Goal: Transaction & Acquisition: Purchase product/service

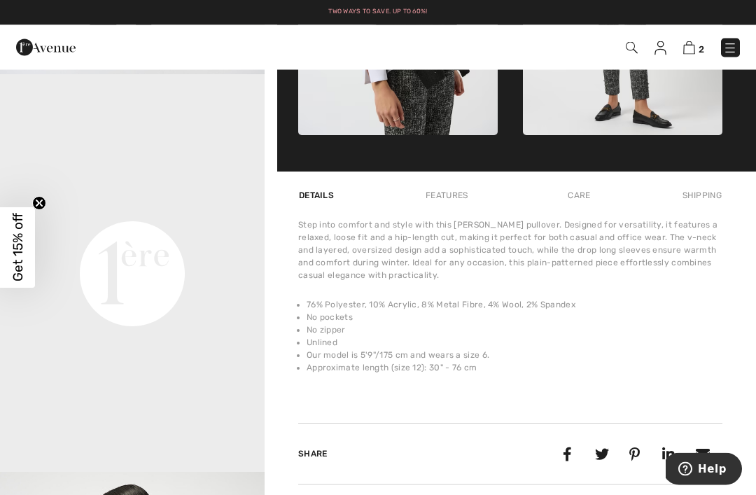
scroll to position [785, 0]
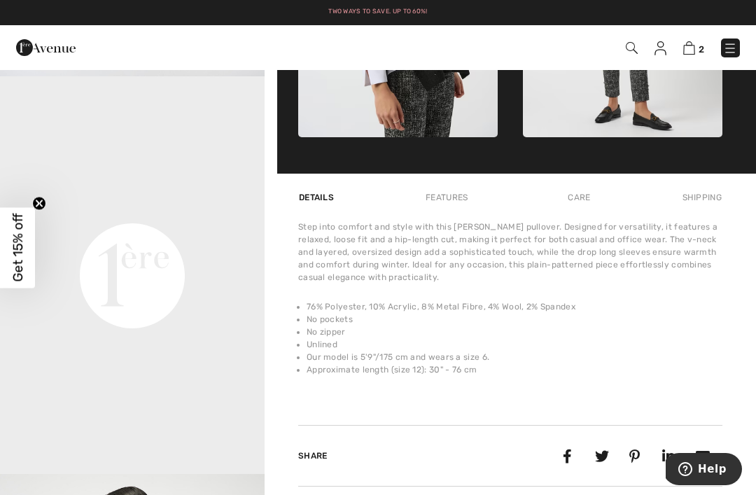
click at [34, 209] on video "Your browser does not support the video tag." at bounding box center [132, 143] width 264 height 132
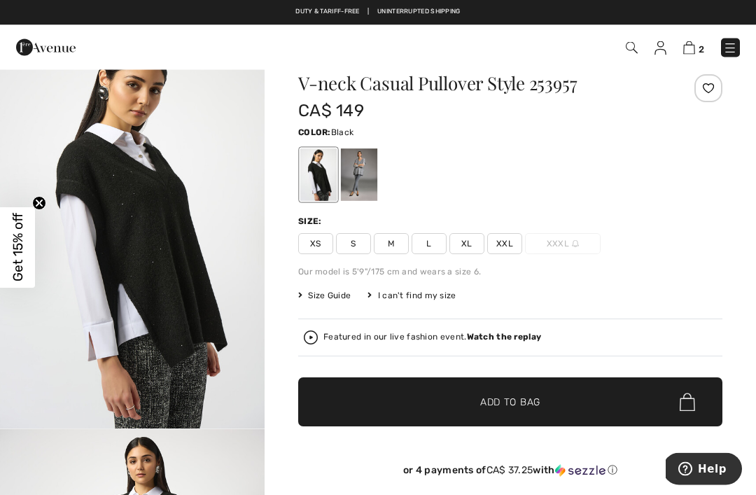
scroll to position [0, 0]
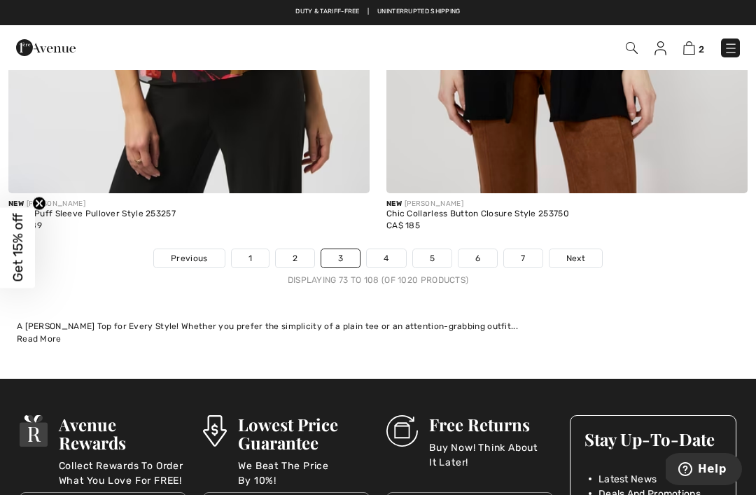
scroll to position [11231, 0]
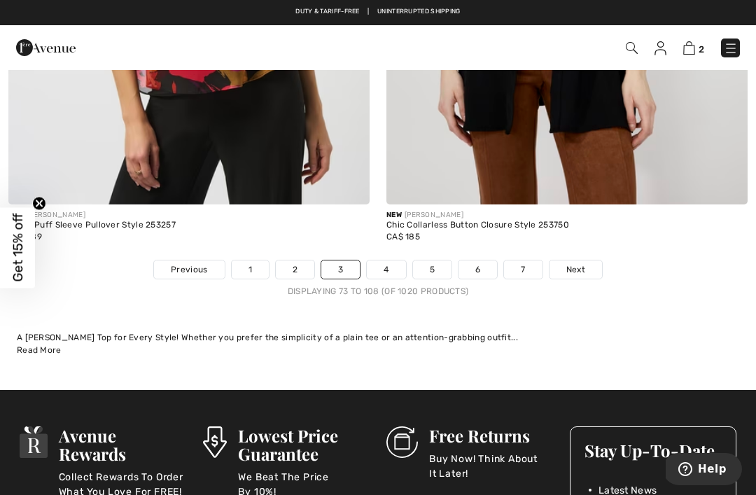
click at [573, 263] on span "Next" at bounding box center [575, 269] width 19 height 13
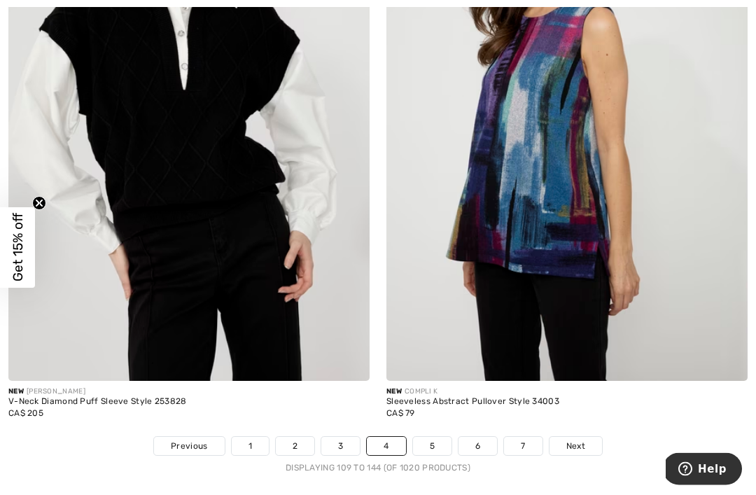
scroll to position [10986, 0]
click at [212, 168] on img at bounding box center [188, 109] width 361 height 541
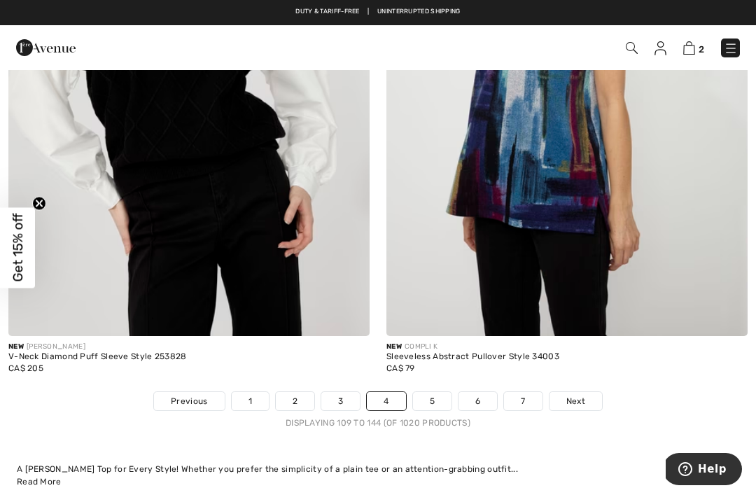
click at [303, 392] on link "2" at bounding box center [295, 401] width 38 height 18
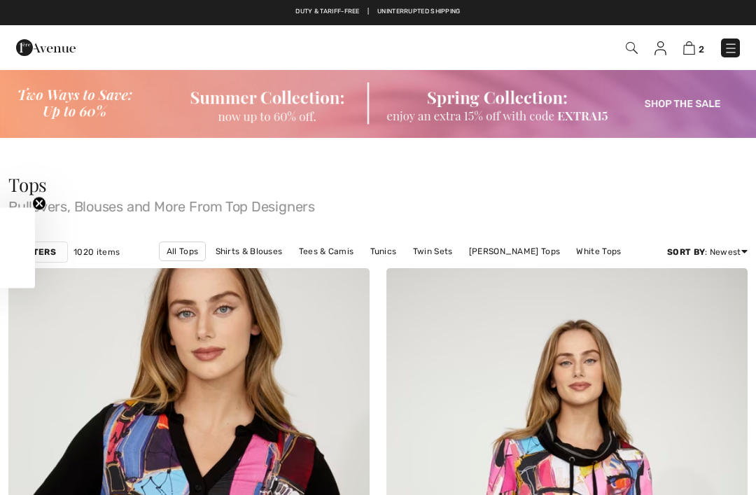
checkbox input "true"
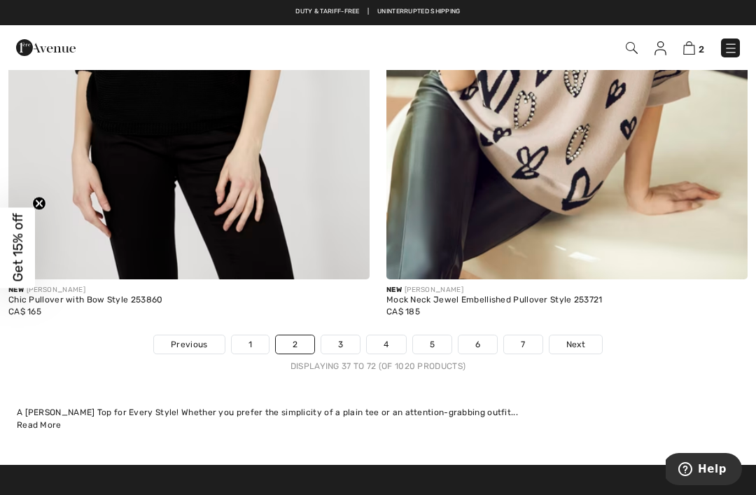
scroll to position [11063, 0]
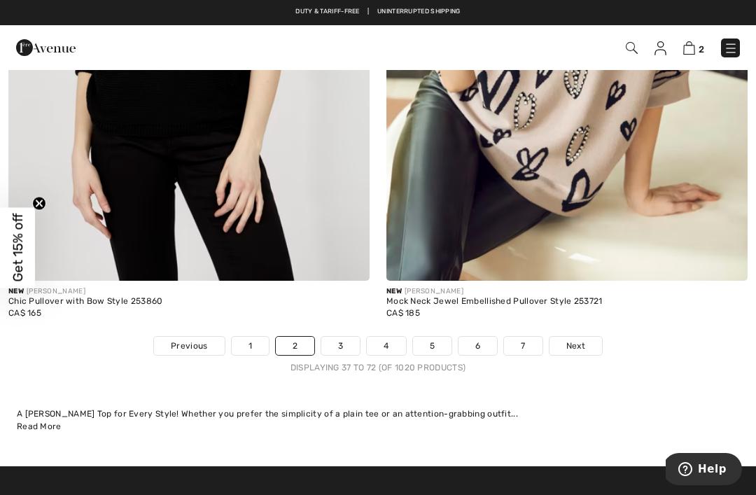
click at [389, 337] on link "4" at bounding box center [386, 345] width 38 height 18
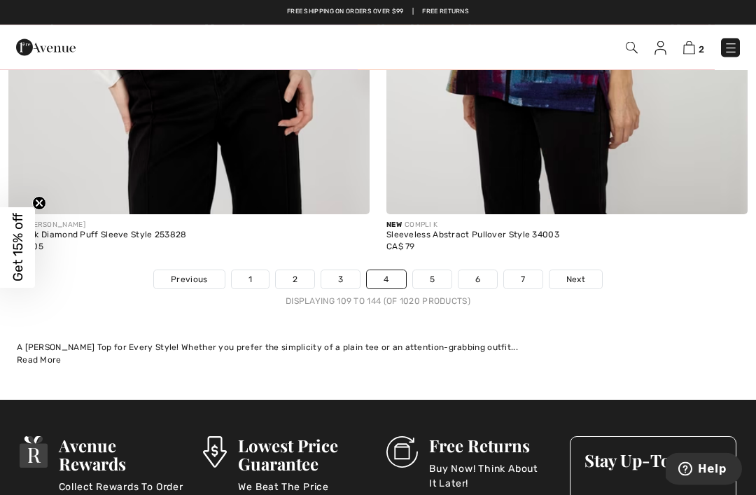
scroll to position [11152, 0]
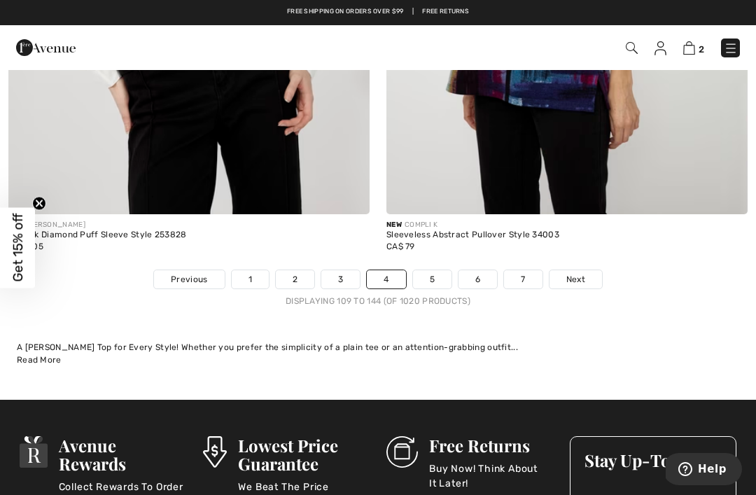
click at [570, 273] on span "Next" at bounding box center [575, 279] width 19 height 13
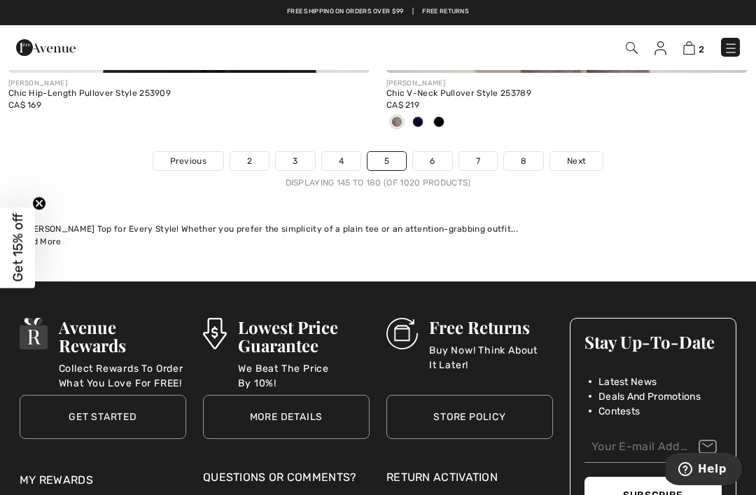
scroll to position [11205, 0]
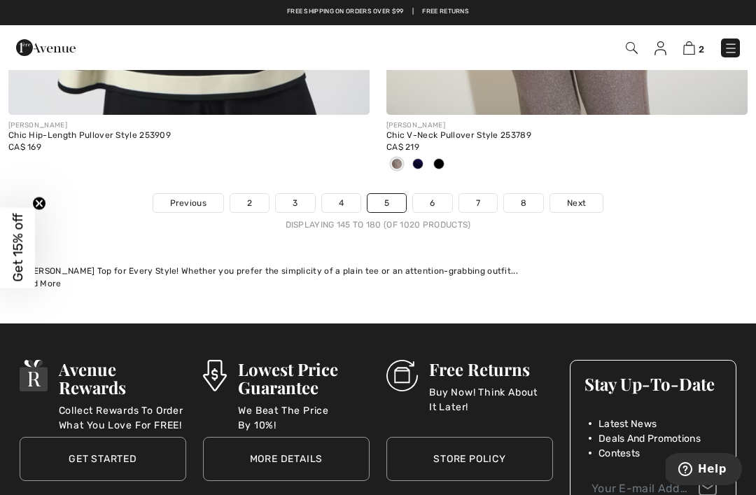
click at [585, 197] on span "Next" at bounding box center [576, 203] width 19 height 13
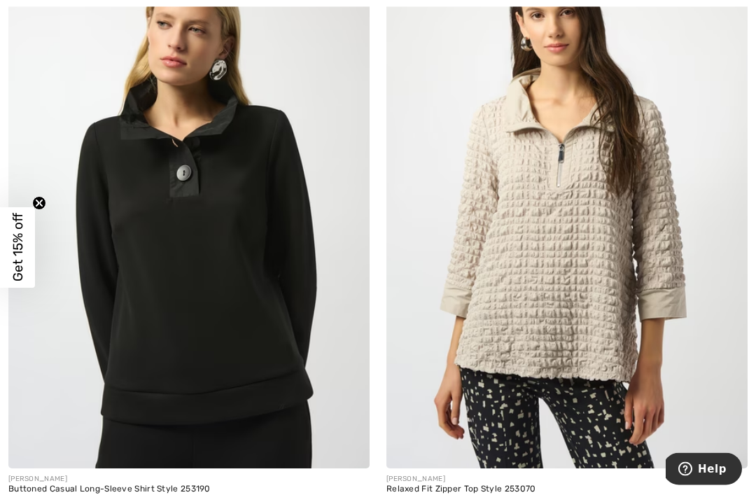
scroll to position [968, 0]
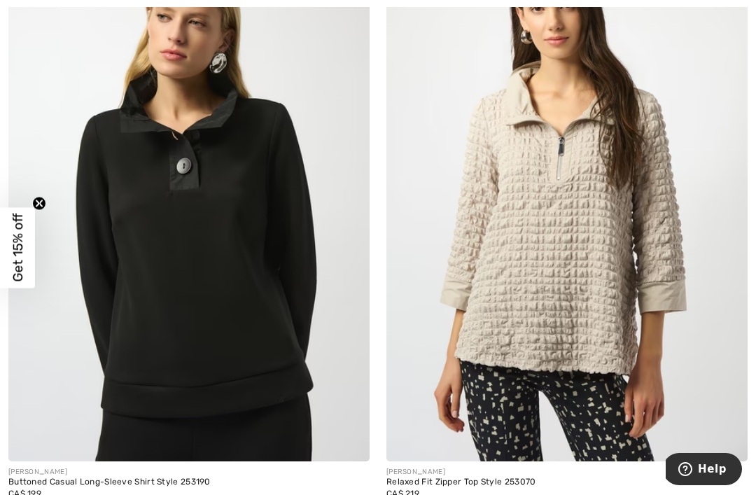
click at [194, 185] on img at bounding box center [188, 190] width 361 height 541
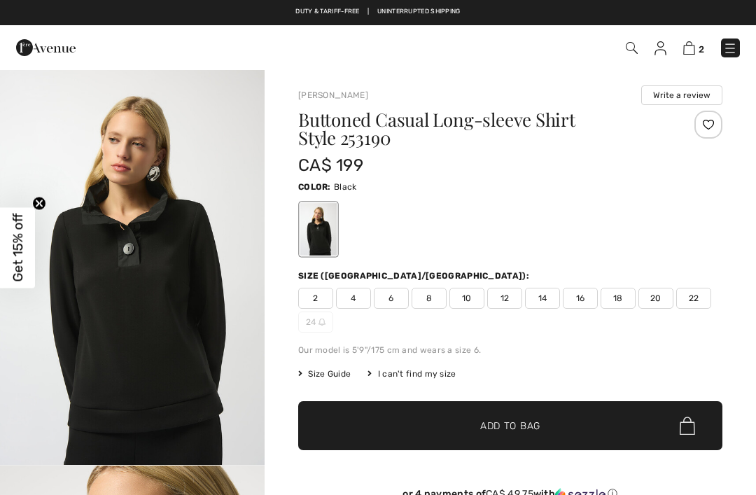
checkbox input "true"
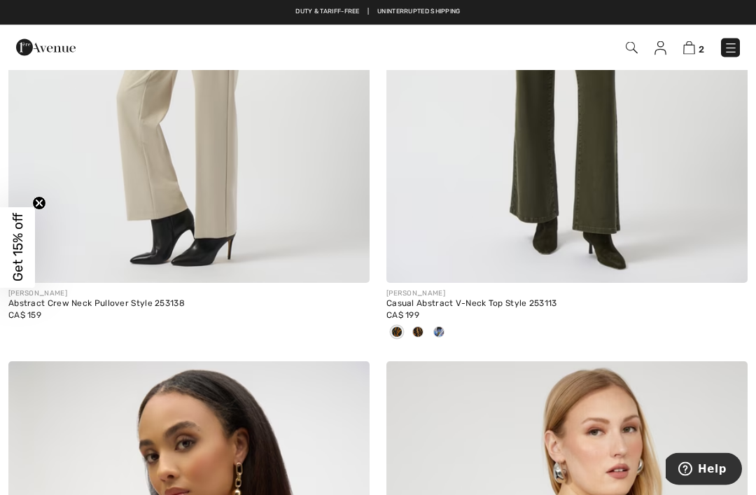
scroll to position [4351, 0]
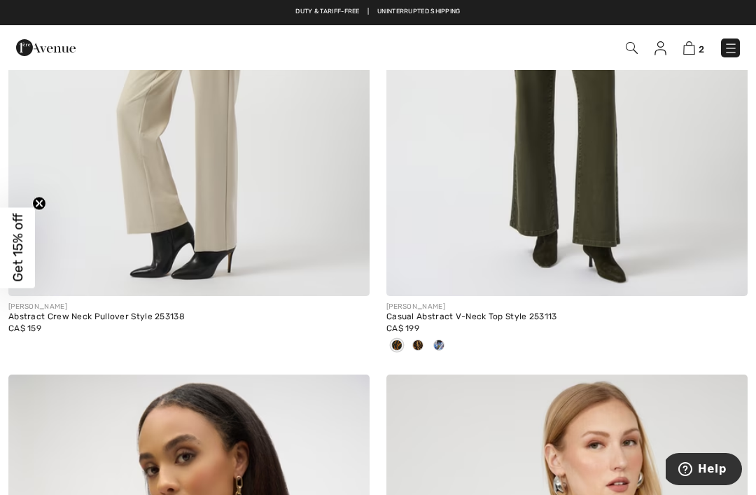
click at [692, 48] on img at bounding box center [689, 47] width 12 height 13
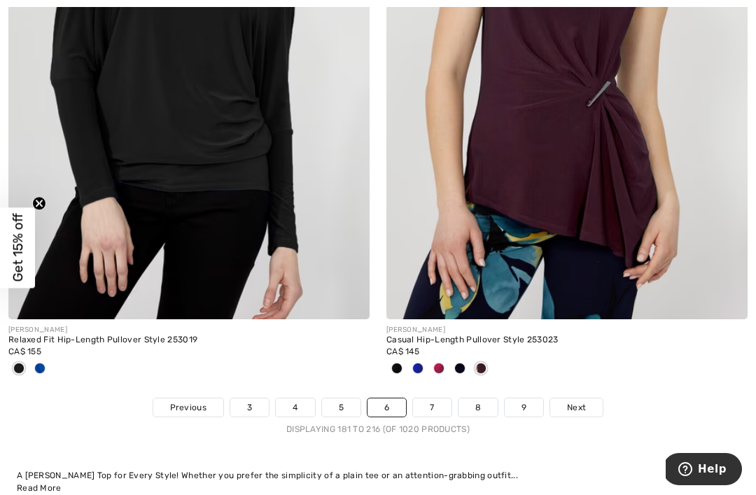
scroll to position [11125, 0]
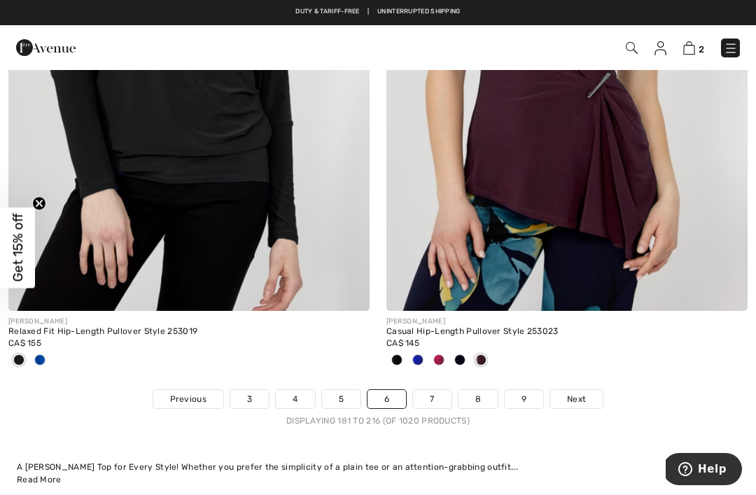
click at [339, 390] on link "5" at bounding box center [341, 399] width 38 height 18
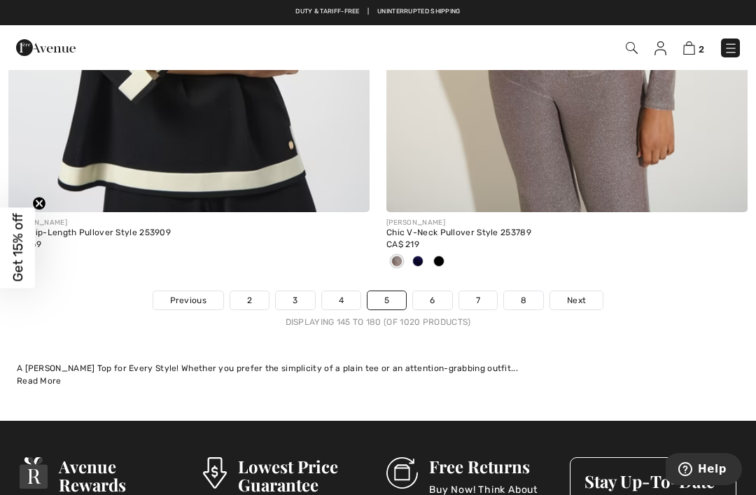
scroll to position [11101, 0]
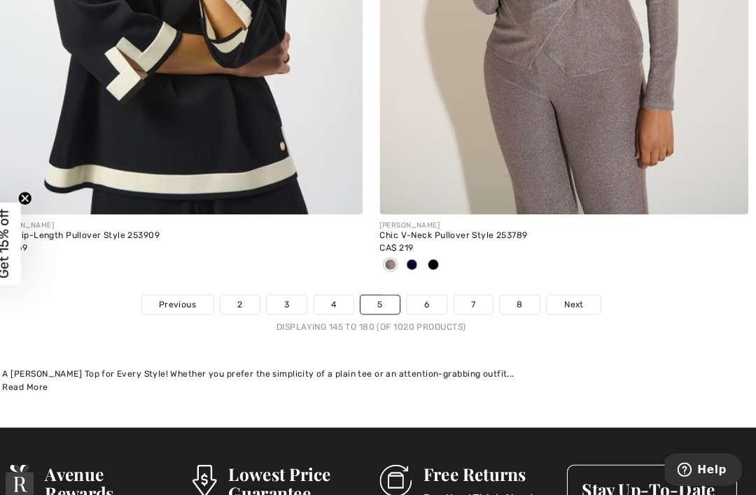
click at [325, 298] on link "4" at bounding box center [341, 307] width 38 height 18
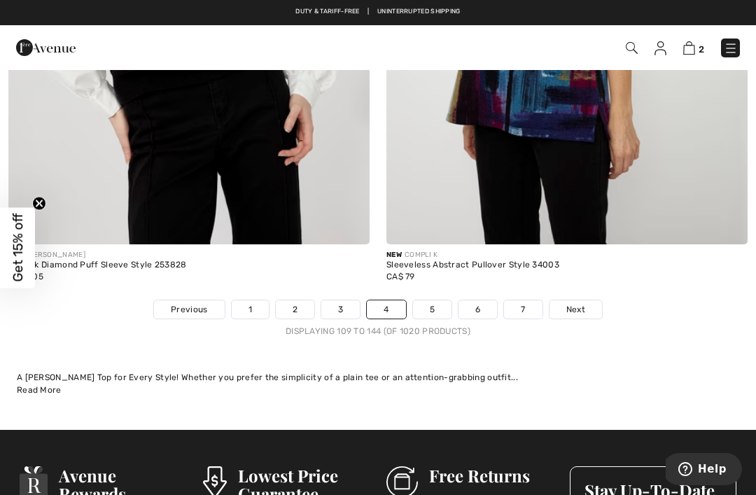
scroll to position [11120, 0]
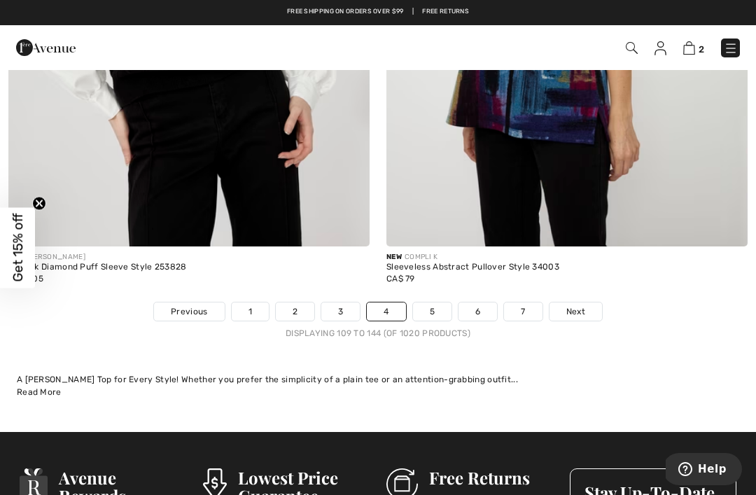
click at [580, 306] on span "Next" at bounding box center [575, 311] width 19 height 13
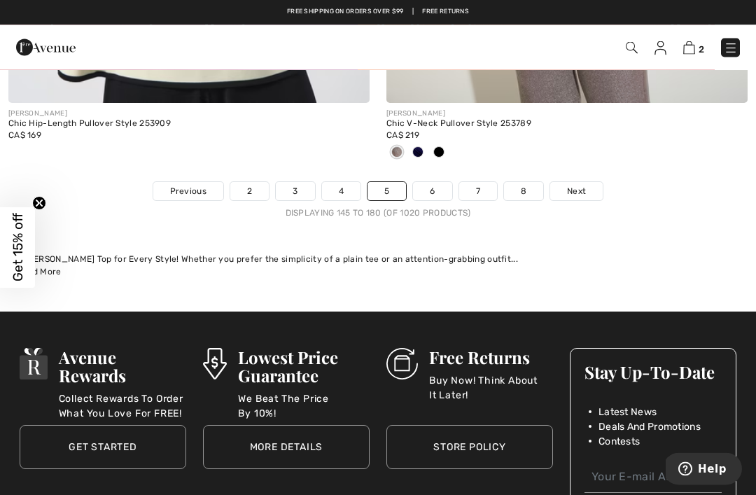
scroll to position [11205, 0]
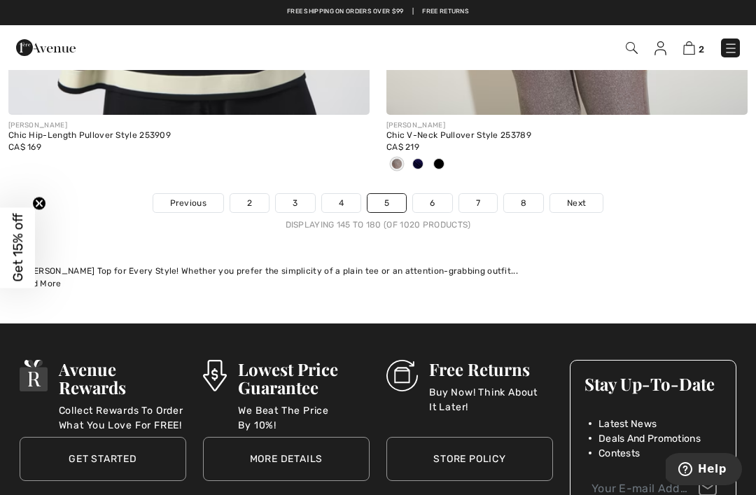
click at [581, 197] on span "Next" at bounding box center [576, 203] width 19 height 13
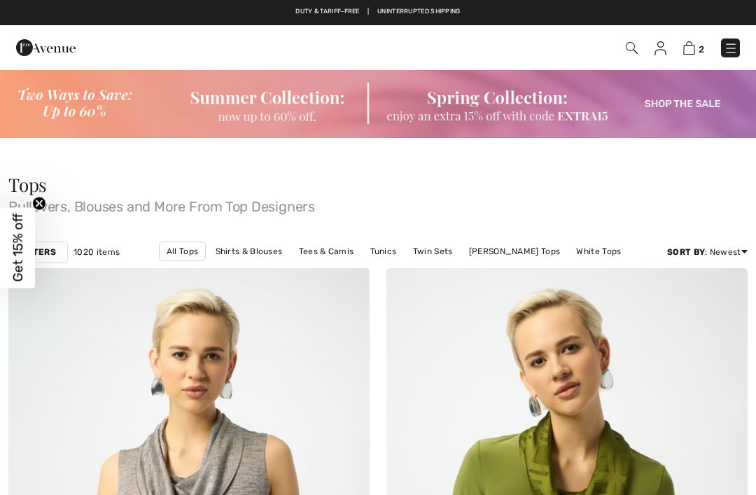
checkbox input "true"
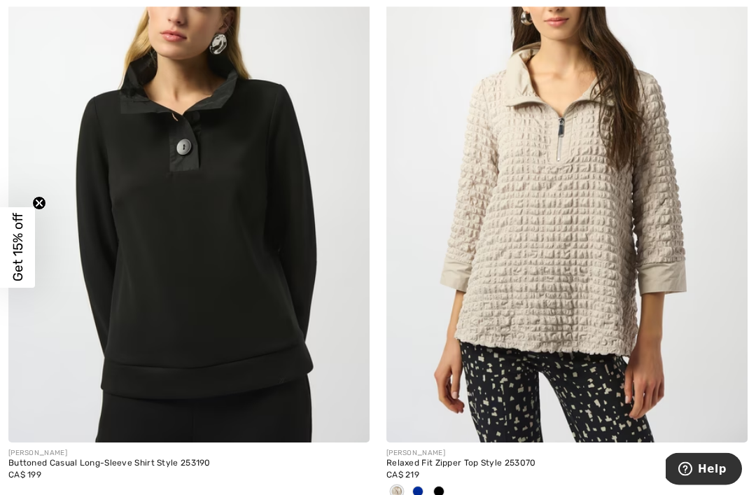
scroll to position [985, 0]
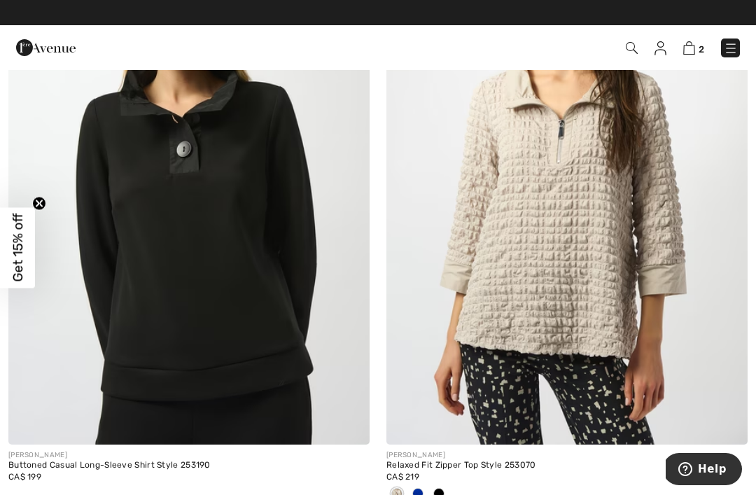
click at [229, 178] on img at bounding box center [188, 173] width 361 height 541
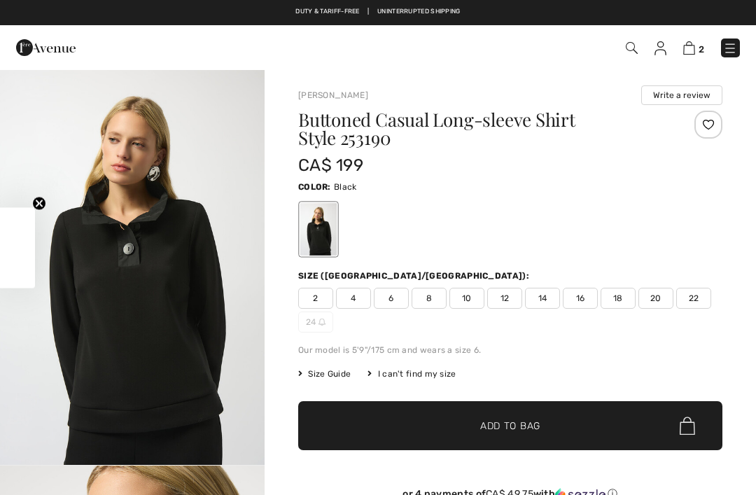
checkbox input "true"
click at [537, 297] on span "14" at bounding box center [542, 298] width 35 height 21
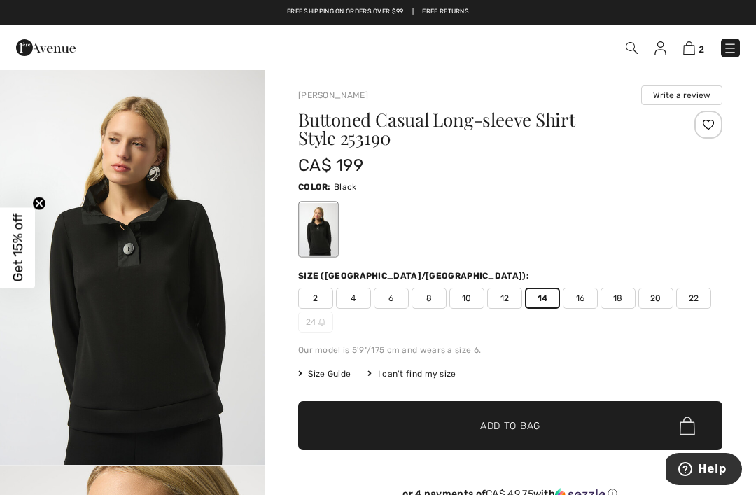
click at [516, 422] on span "Add to Bag" at bounding box center [510, 425] width 60 height 15
click at [684, 52] on img at bounding box center [689, 47] width 12 height 13
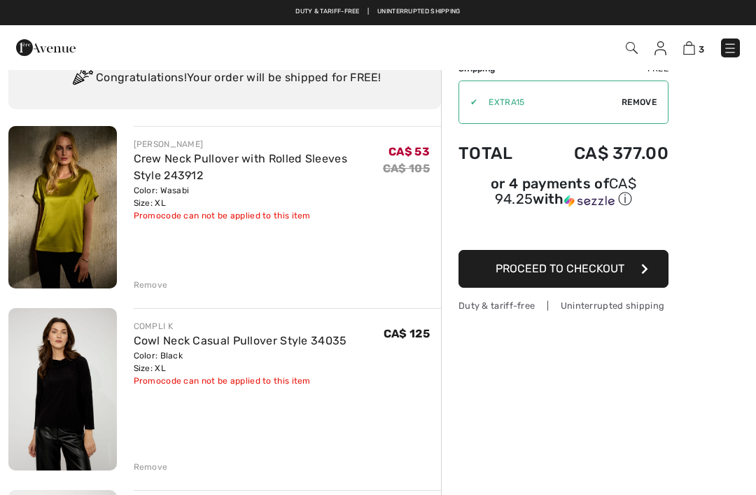
scroll to position [57, 0]
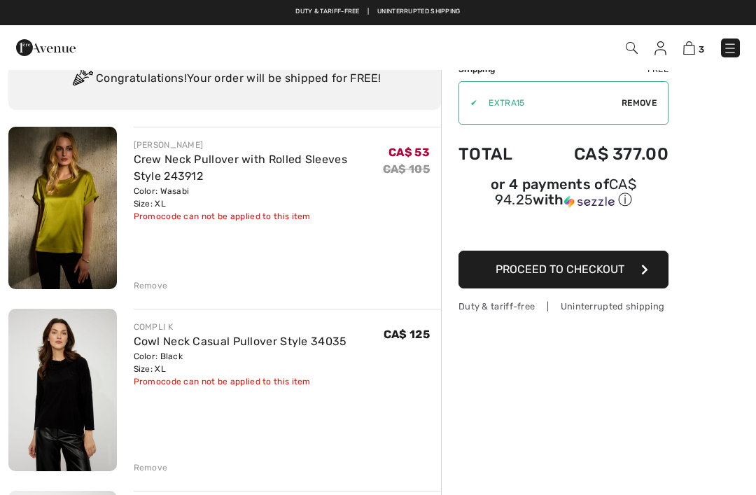
click at [647, 274] on icon "button" at bounding box center [644, 269] width 7 height 11
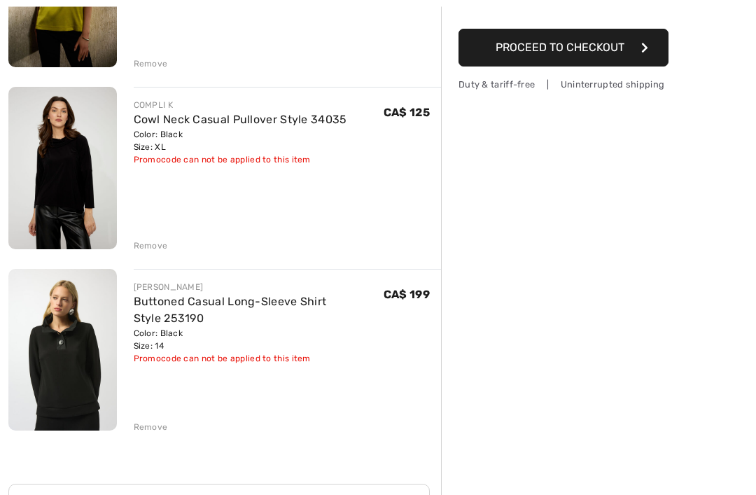
scroll to position [276, 0]
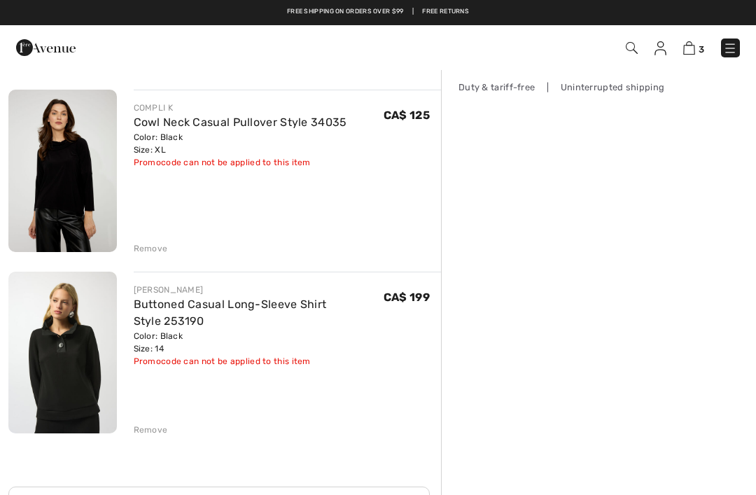
click at [152, 427] on div "Remove" at bounding box center [151, 429] width 34 height 13
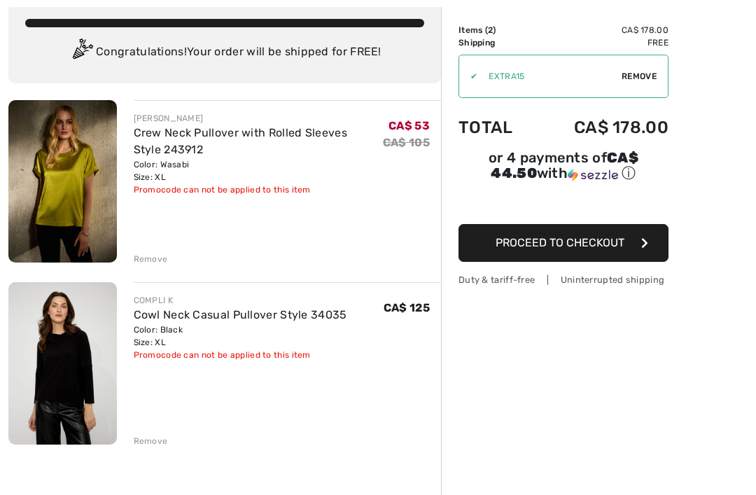
scroll to position [83, 0]
click at [648, 242] on button "Proceed to Checkout" at bounding box center [563, 243] width 210 height 38
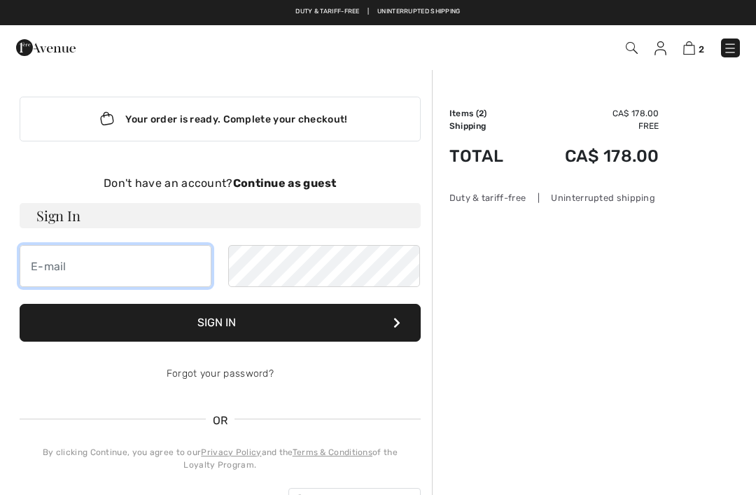
click at [120, 276] on input "email" at bounding box center [116, 266] width 192 height 42
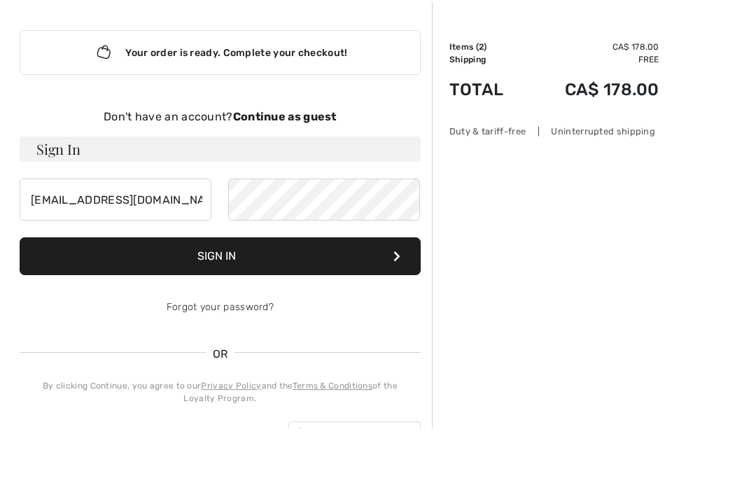
scroll to position [66, 0]
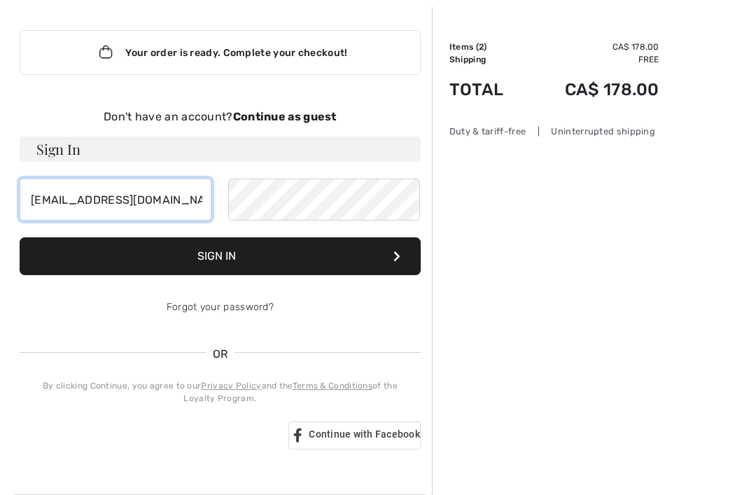
type input "[EMAIL_ADDRESS][DOMAIN_NAME]"
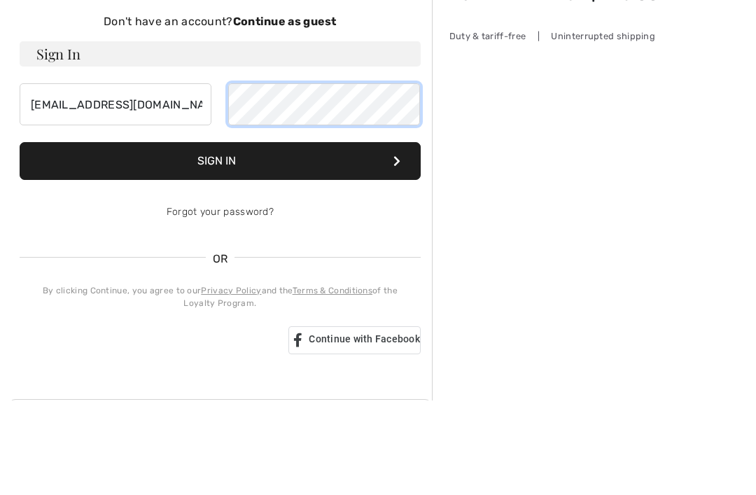
click at [219, 237] on button "Sign In" at bounding box center [220, 256] width 401 height 38
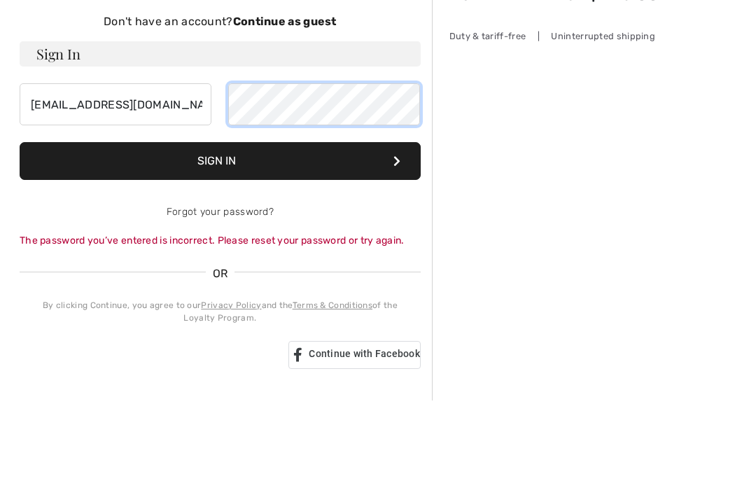
click at [219, 237] on button "Sign In" at bounding box center [220, 256] width 401 height 38
click at [290, 237] on button "Sign In" at bounding box center [220, 256] width 401 height 38
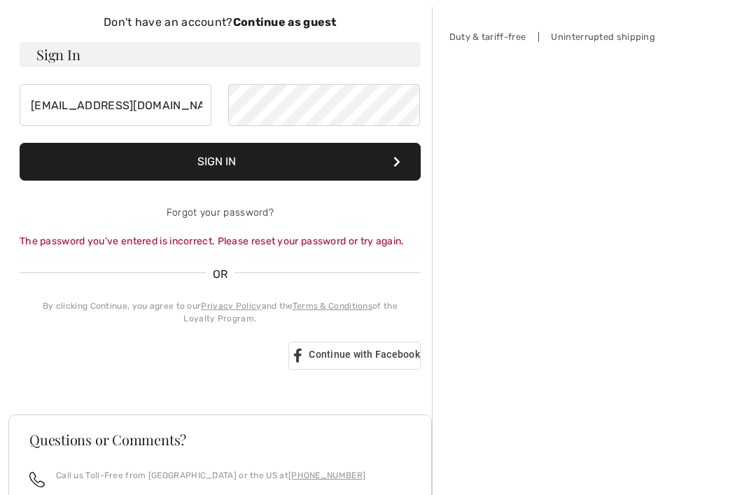
click at [318, 161] on button "Sign In" at bounding box center [220, 162] width 401 height 38
click at [219, 161] on button "Sign In" at bounding box center [220, 162] width 401 height 38
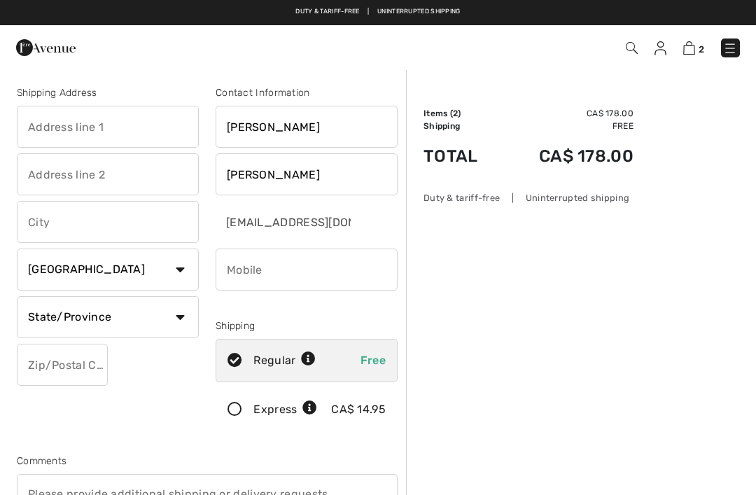
click at [146, 127] on input "text" at bounding box center [108, 127] width 182 height 42
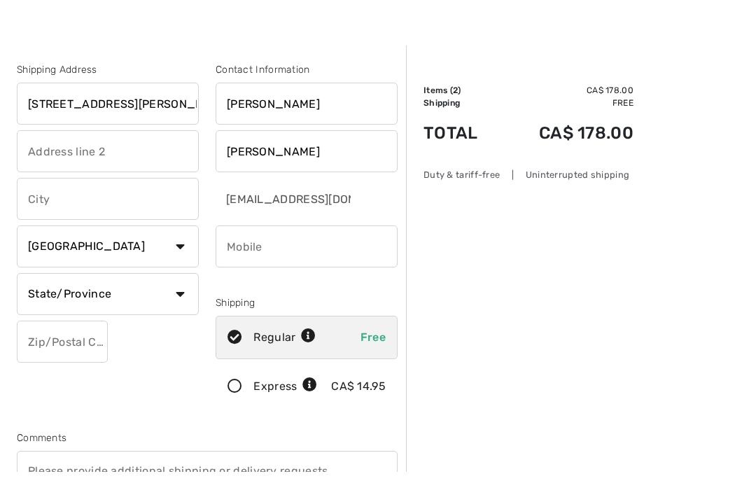
click at [97, 201] on input "text" at bounding box center [108, 222] width 182 height 42
type input "566 rue St. François"
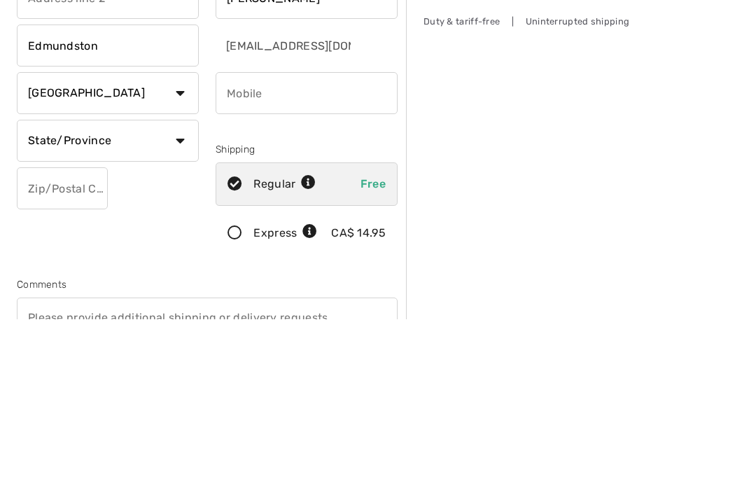
click at [187, 296] on select "State/Province Alberta British Columbia Manitoba New Brunswick Newfoundland and…" at bounding box center [108, 317] width 182 height 42
type input "Edmundston"
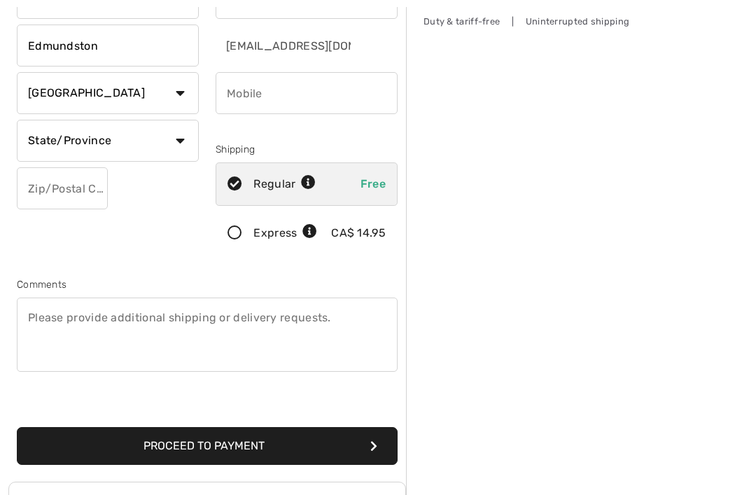
select select "NB"
click at [66, 197] on input "text" at bounding box center [62, 188] width 91 height 42
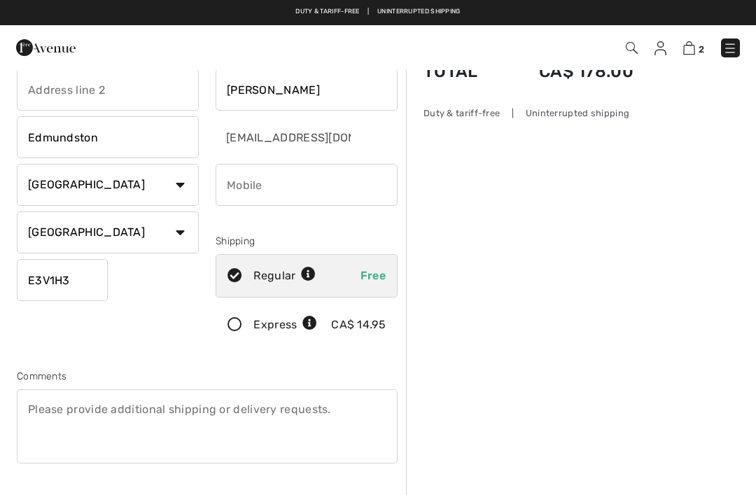
scroll to position [83, 0]
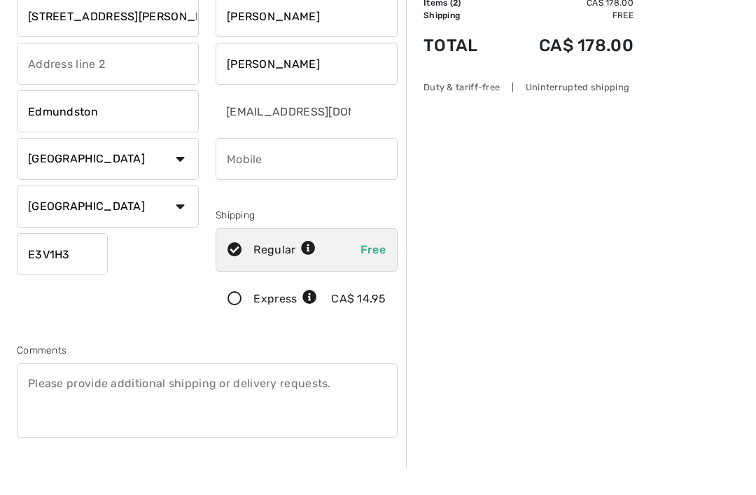
type input "E3V1H3"
click at [313, 166] on input "phone" at bounding box center [306, 187] width 182 height 42
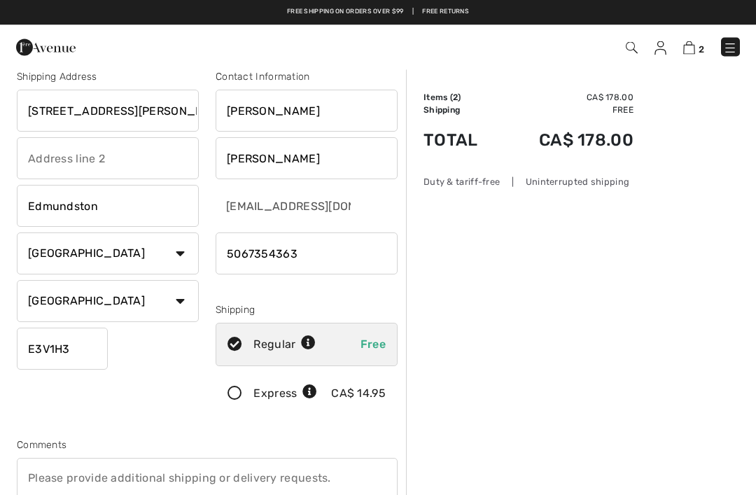
scroll to position [0, 0]
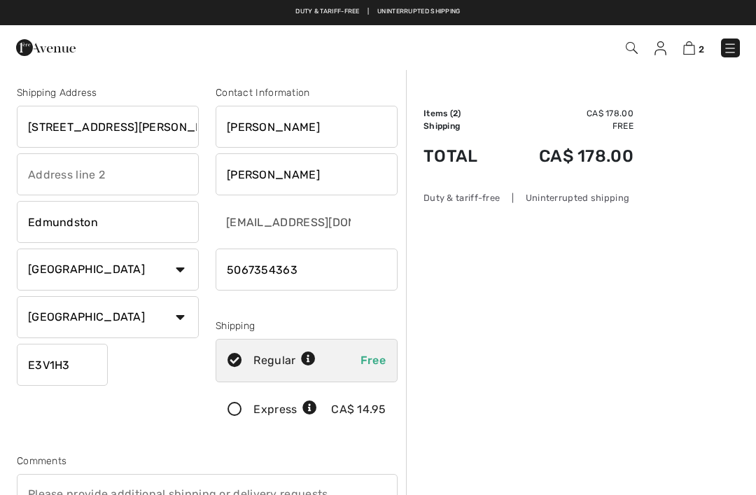
type input "5067354363"
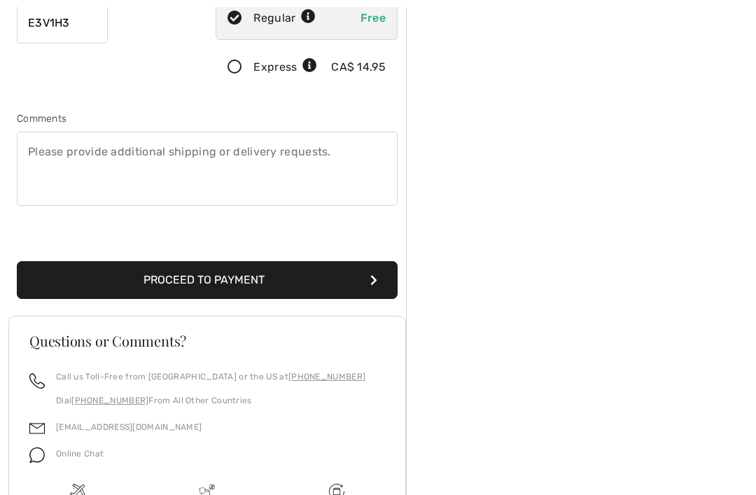
scroll to position [343, 0]
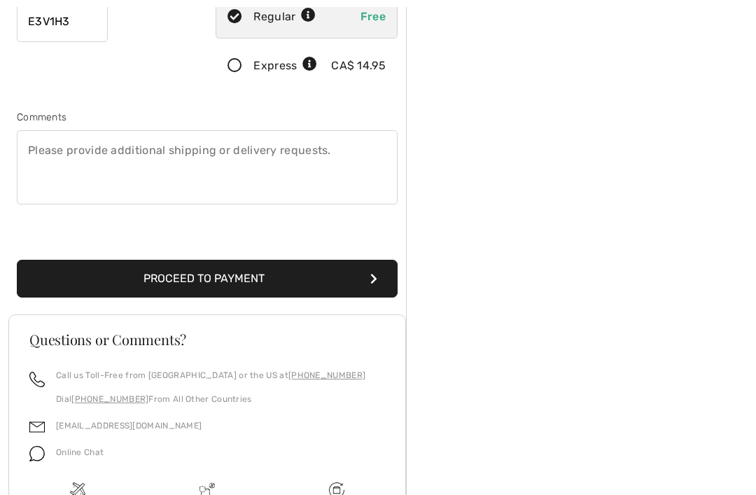
click at [368, 271] on button "Proceed to Payment" at bounding box center [207, 279] width 381 height 38
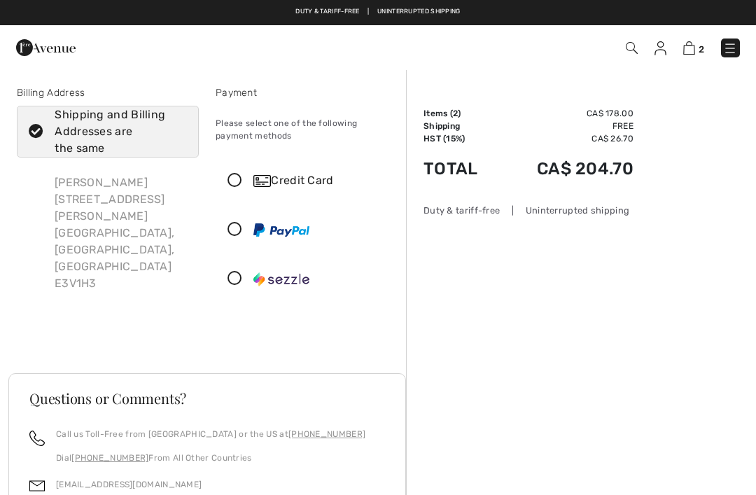
click at [239, 180] on icon at bounding box center [234, 180] width 37 height 15
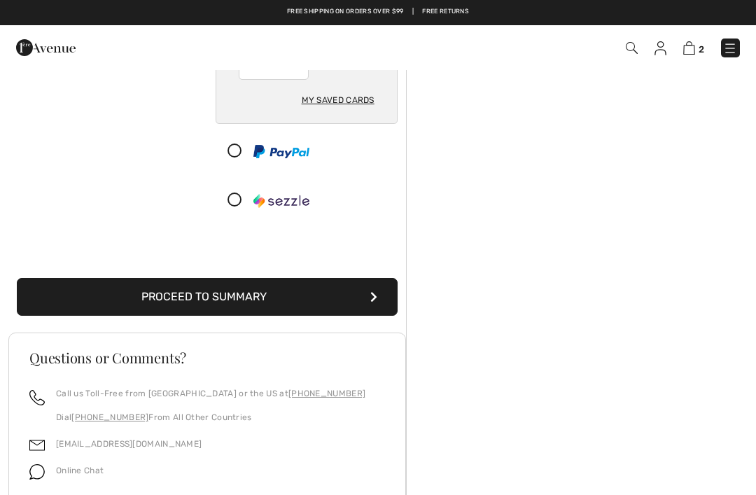
scroll to position [258, 0]
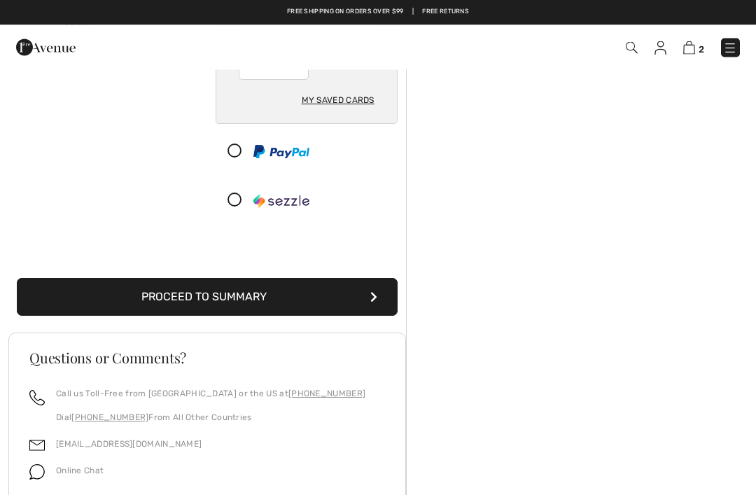
click at [378, 297] on button "Proceed to Summary" at bounding box center [207, 297] width 381 height 38
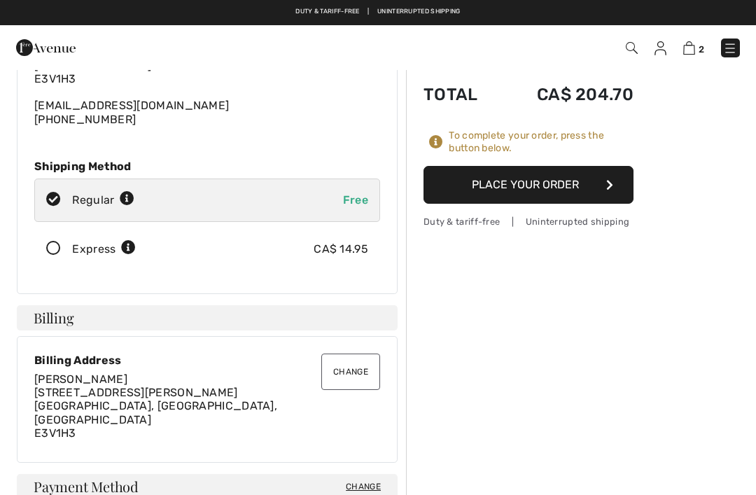
scroll to position [129, 0]
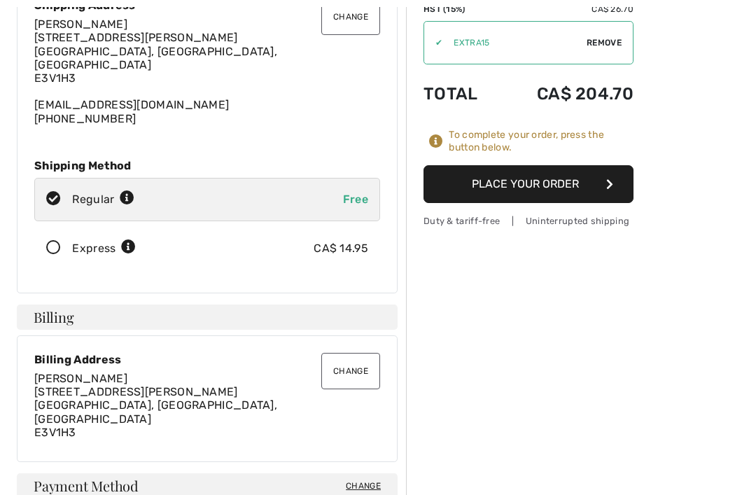
click at [586, 179] on button "Place Your Order" at bounding box center [528, 184] width 210 height 38
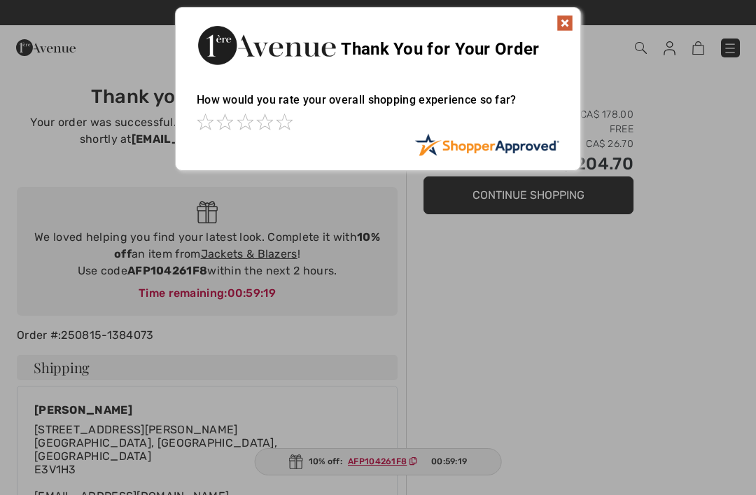
click at [571, 18] on img at bounding box center [564, 23] width 17 height 17
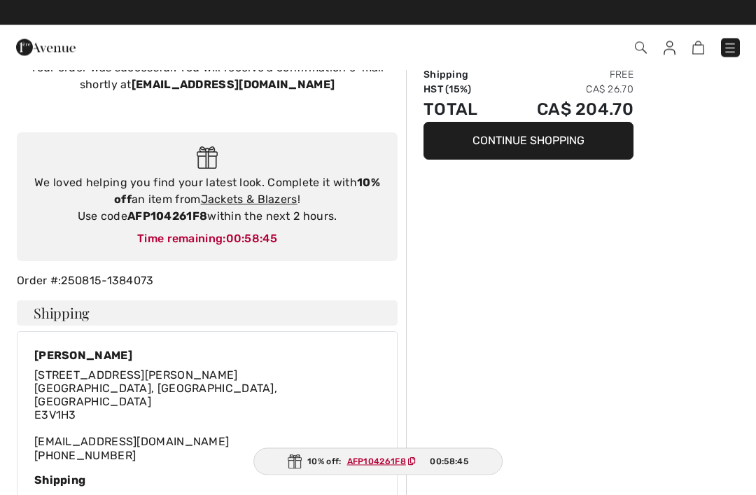
scroll to position [35, 0]
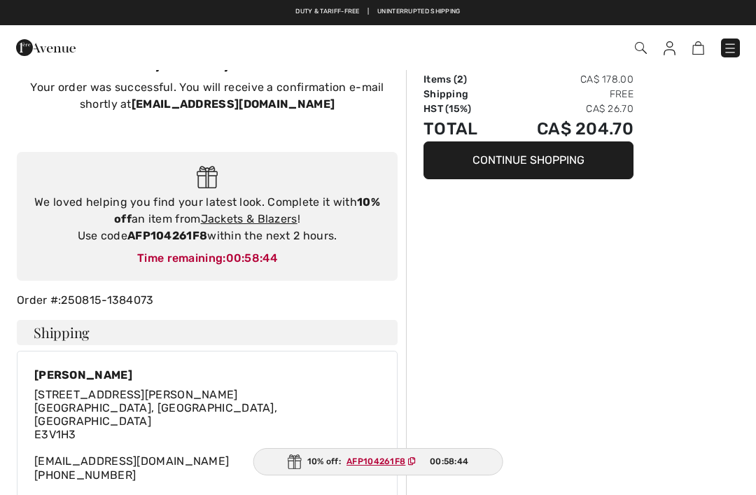
click at [285, 213] on link "Jackets & Blazers" at bounding box center [249, 218] width 97 height 13
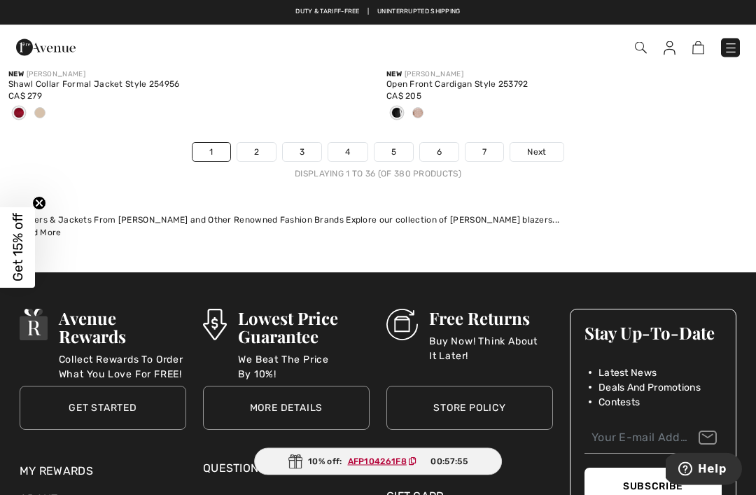
scroll to position [11176, 0]
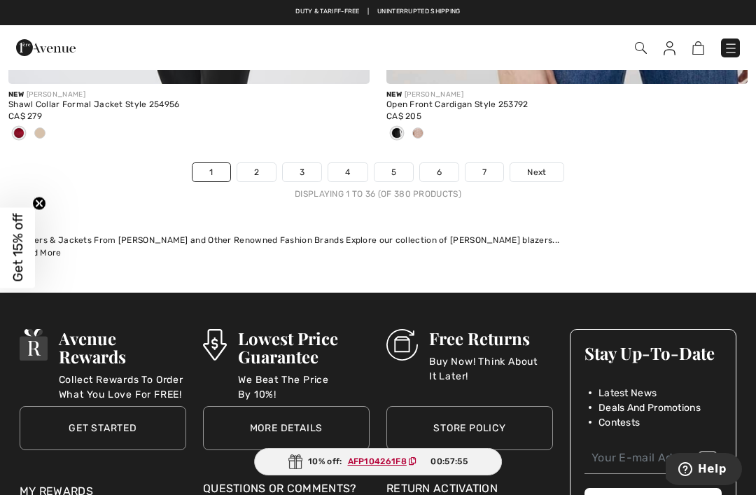
click at [544, 166] on span "Next" at bounding box center [536, 172] width 19 height 13
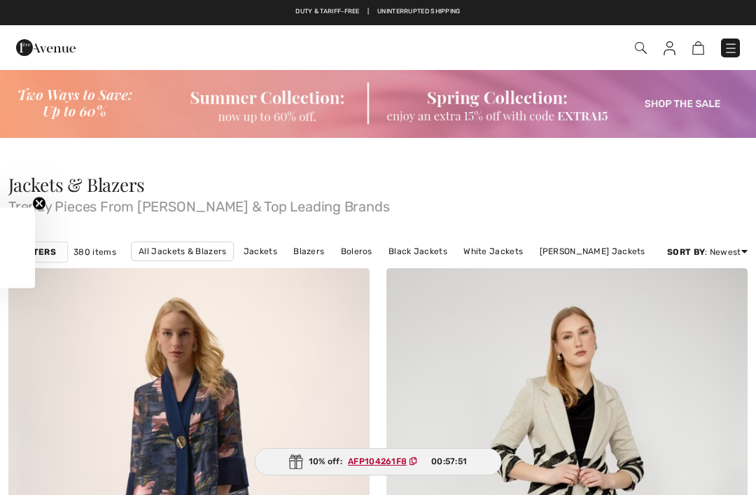
checkbox input "true"
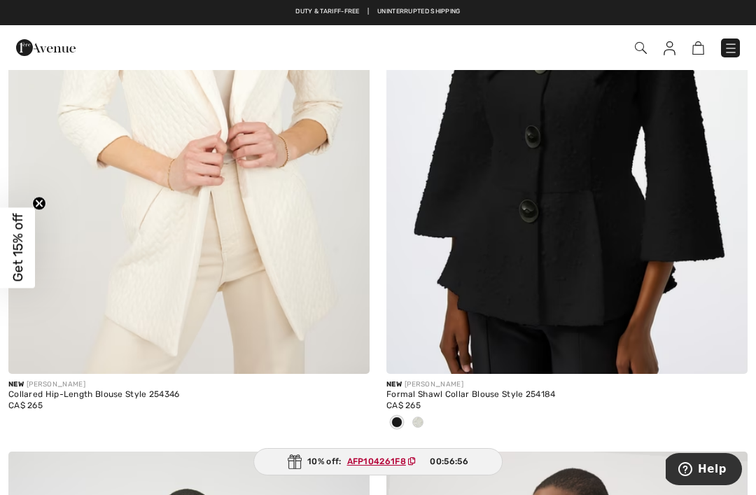
scroll to position [1551, 0]
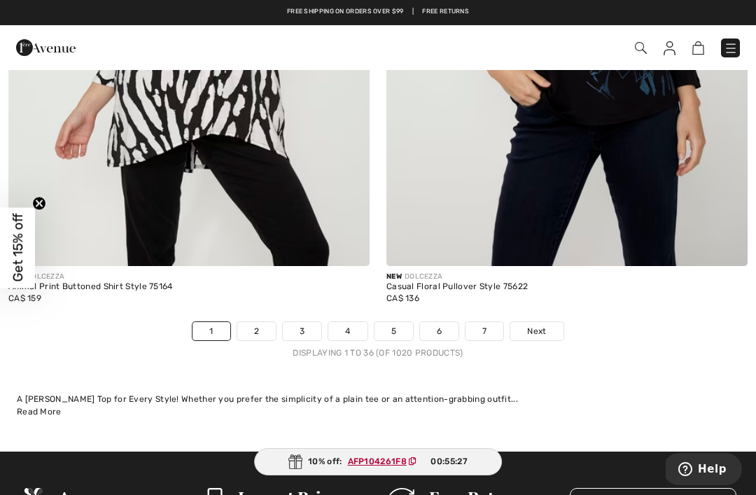
scroll to position [10969, 0]
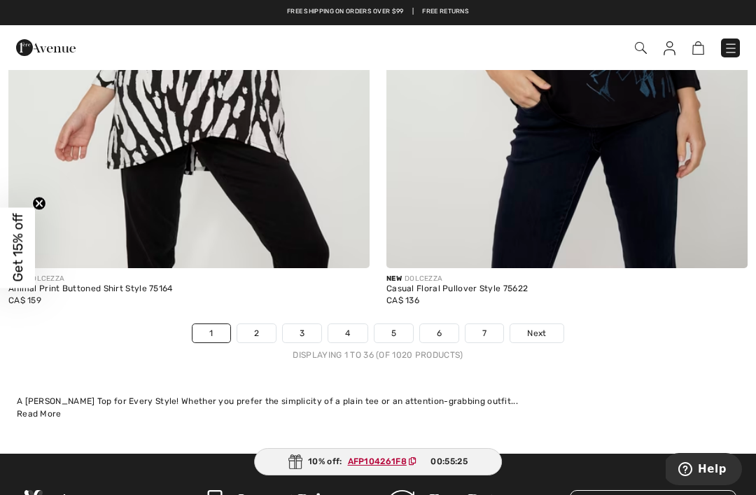
click at [350, 324] on link "4" at bounding box center [347, 333] width 38 height 18
click at [347, 332] on link "4" at bounding box center [347, 333] width 38 height 18
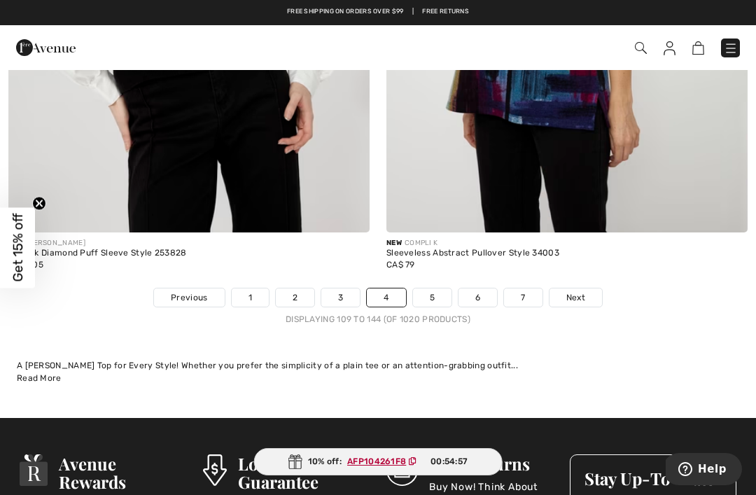
scroll to position [11023, 0]
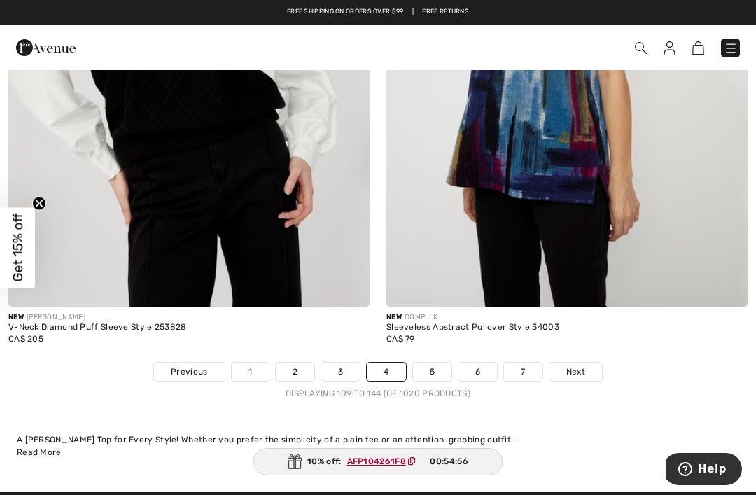
click at [575, 365] on span "Next" at bounding box center [575, 371] width 19 height 13
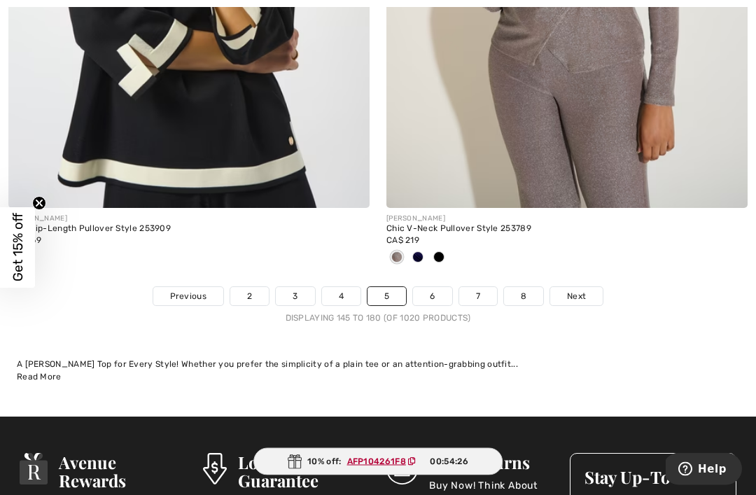
scroll to position [11082, 0]
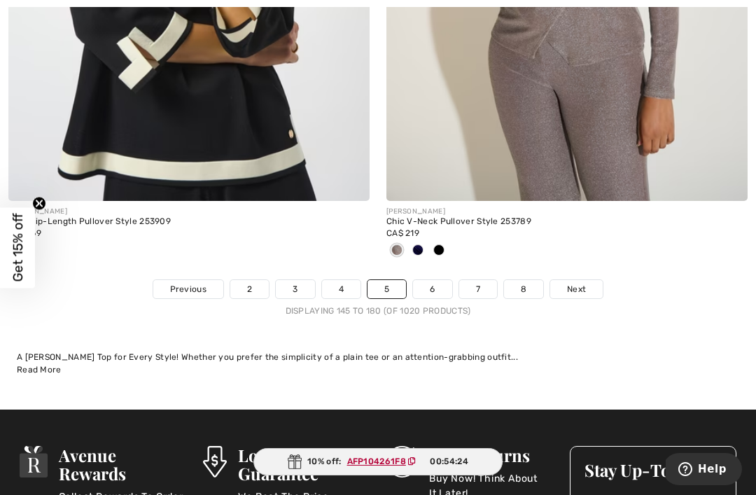
click at [576, 283] on span "Next" at bounding box center [576, 289] width 19 height 13
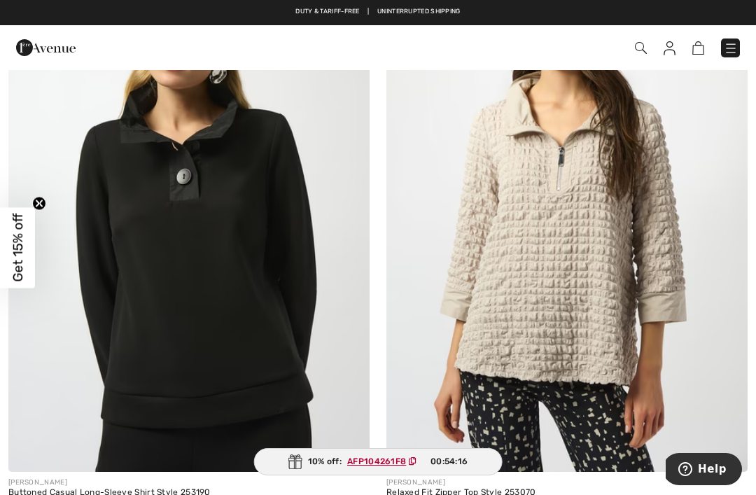
scroll to position [958, 0]
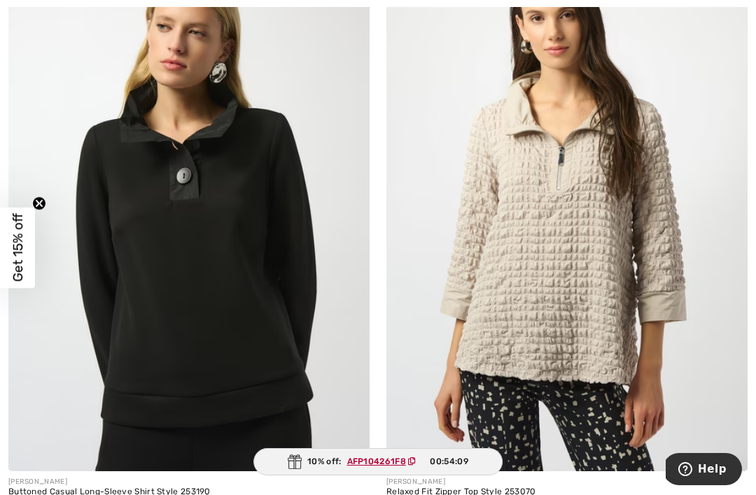
click at [186, 155] on img at bounding box center [188, 199] width 361 height 541
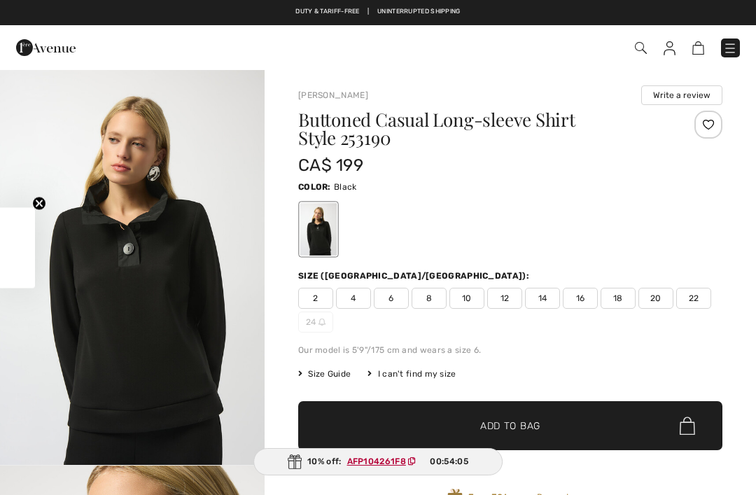
checkbox input "true"
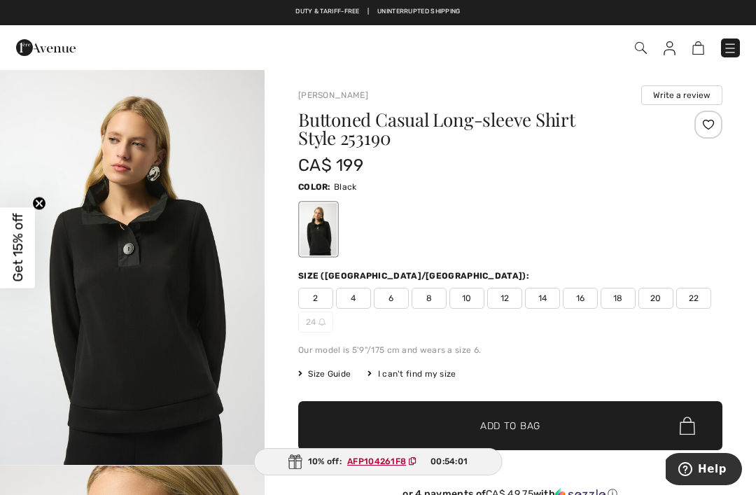
click at [549, 301] on span "14" at bounding box center [542, 298] width 35 height 21
click at [548, 419] on span "✔ Added to Bag Add to Bag" at bounding box center [510, 425] width 424 height 49
click at [695, 43] on img at bounding box center [690, 47] width 12 height 13
click at [693, 50] on img at bounding box center [690, 47] width 12 height 13
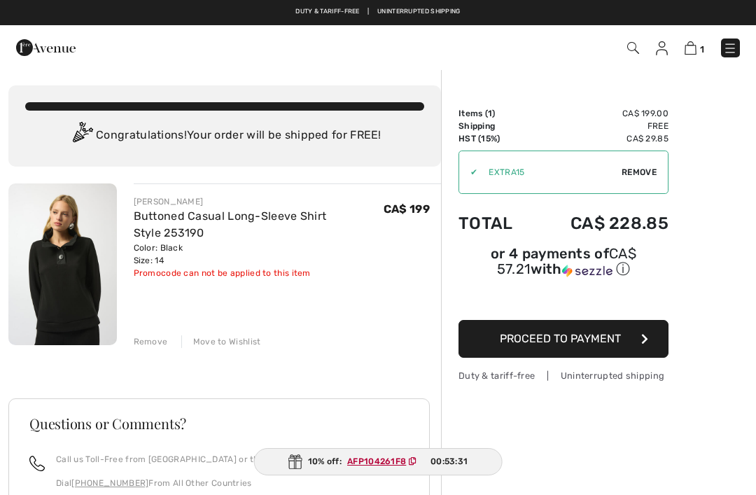
click at [146, 348] on div "[PERSON_NAME] Buttoned Casual Long-Sleeve Shirt Style 253190 Color: Black Size:…" at bounding box center [224, 450] width 432 height 535
click at [156, 340] on div "Remove" at bounding box center [151, 341] width 34 height 13
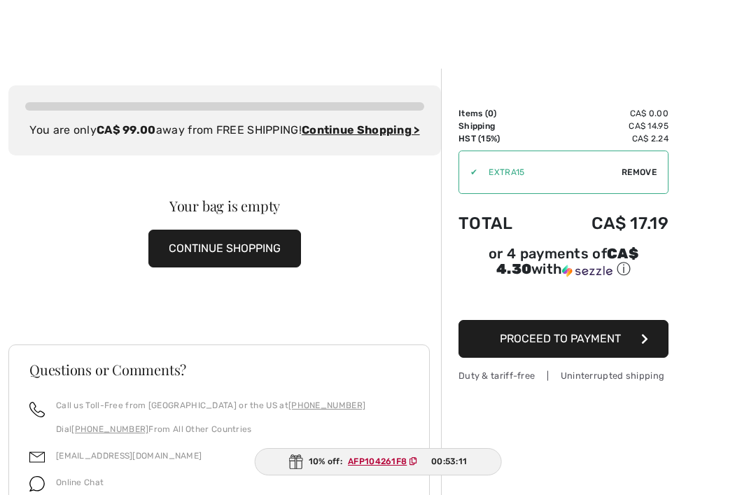
click at [648, 171] on span "Remove" at bounding box center [638, 172] width 35 height 13
click at [253, 262] on button "CONTINUE SHOPPING" at bounding box center [224, 248] width 153 height 38
click at [220, 265] on button "CONTINUE SHOPPING" at bounding box center [224, 248] width 153 height 38
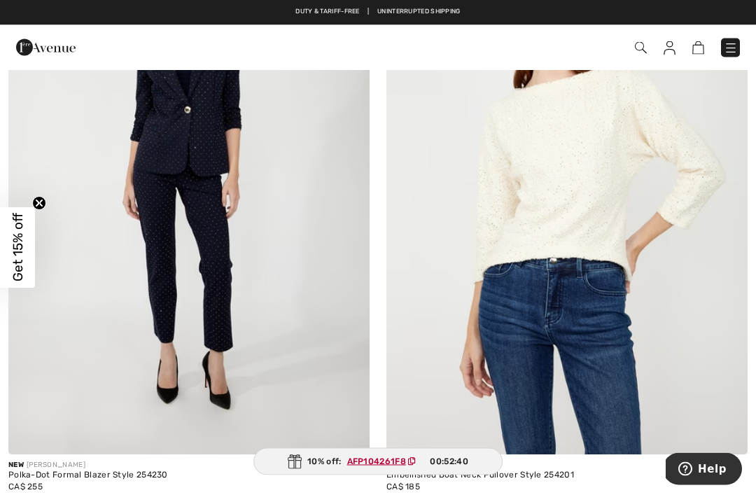
scroll to position [918, 0]
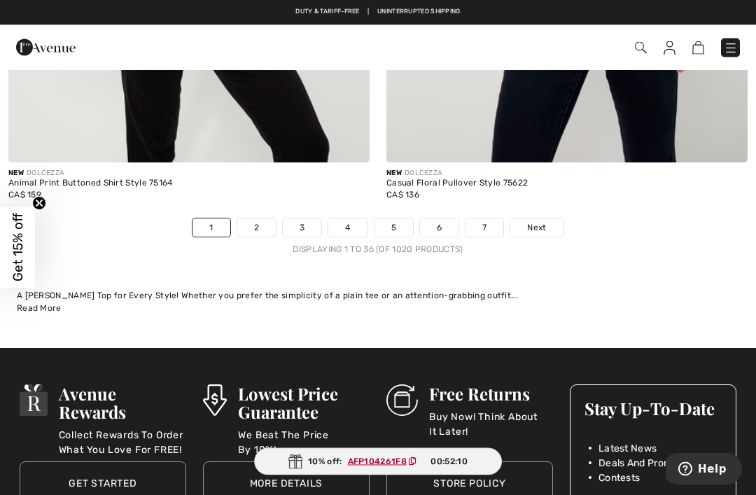
scroll to position [11074, 0]
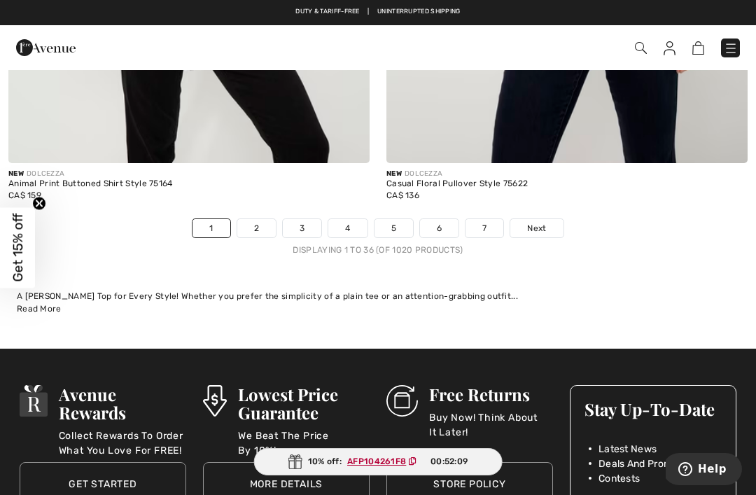
click at [396, 219] on link "5" at bounding box center [393, 228] width 38 height 18
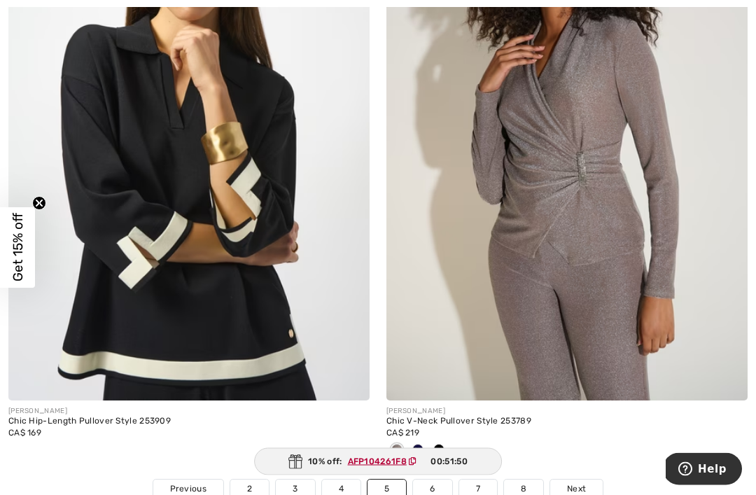
scroll to position [10892, 0]
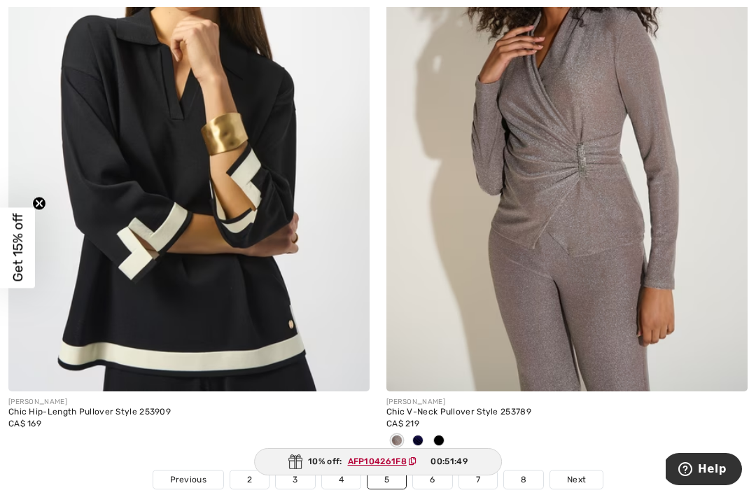
click at [439, 470] on link "6" at bounding box center [432, 479] width 38 height 18
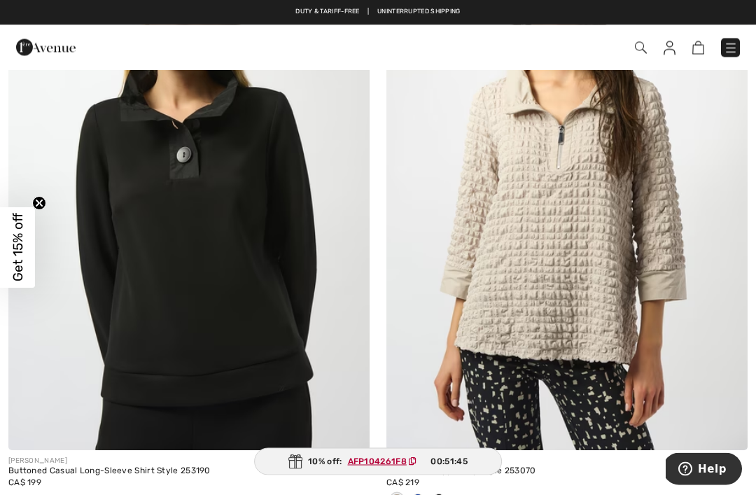
scroll to position [976, 0]
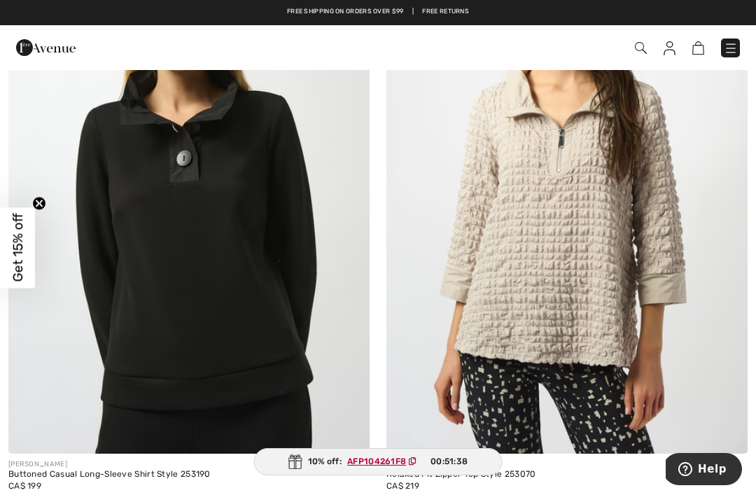
click at [232, 159] on img at bounding box center [188, 182] width 361 height 541
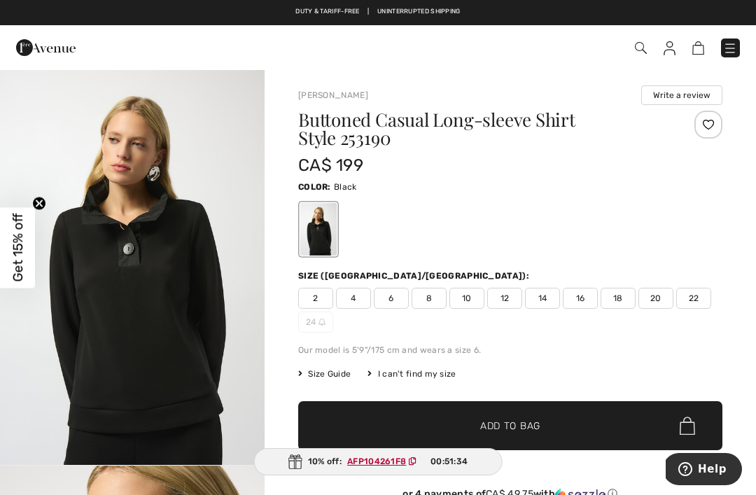
click at [551, 296] on span "14" at bounding box center [542, 298] width 35 height 21
click at [536, 417] on span "✔ Added to Bag Add to Bag" at bounding box center [510, 425] width 424 height 49
click at [690, 50] on img at bounding box center [690, 47] width 12 height 13
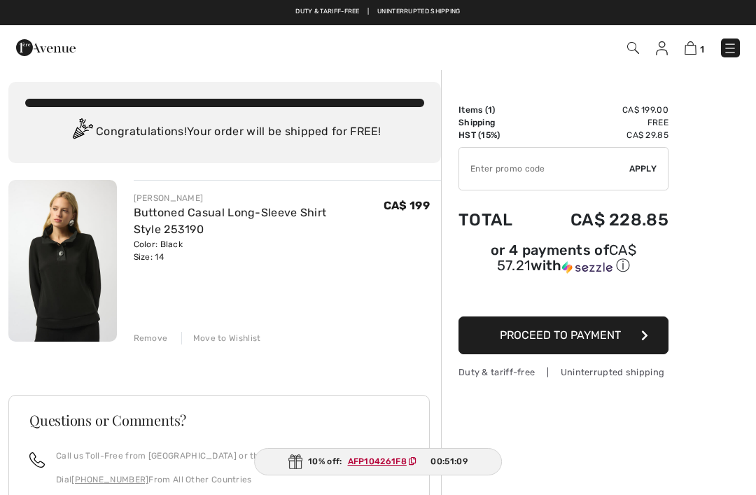
scroll to position [4, 0]
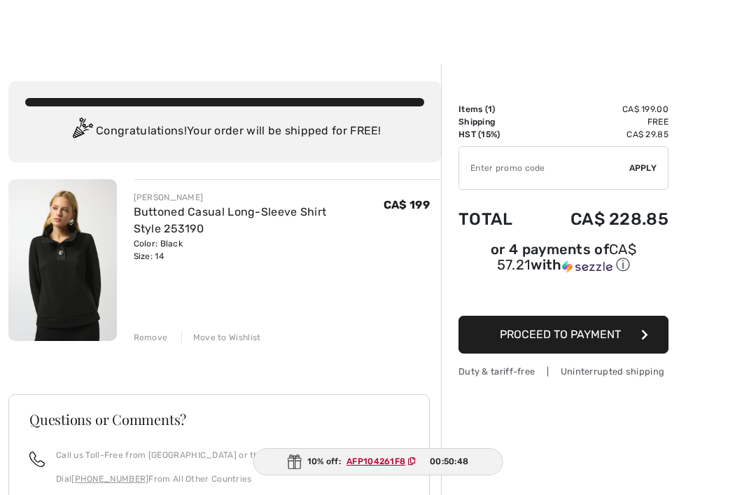
click at [595, 166] on input "TEXT" at bounding box center [544, 168] width 170 height 42
type input "GC005032188"
click at [622, 338] on button "Proceed to Payment" at bounding box center [563, 334] width 210 height 38
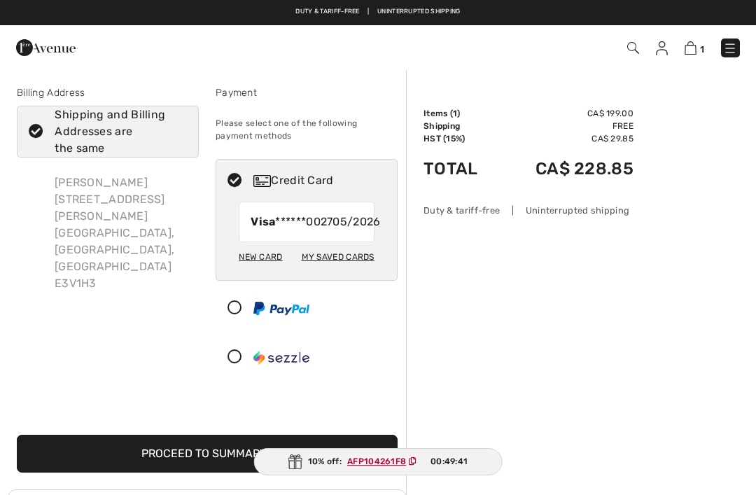
checkbox input "true"
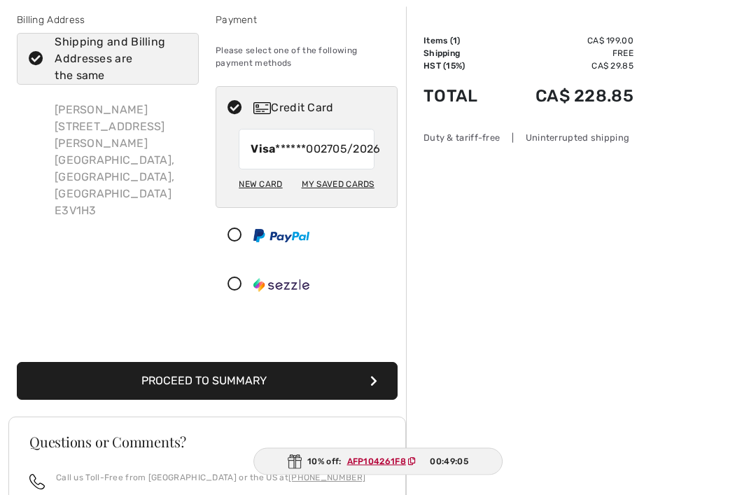
scroll to position [73, 0]
click at [367, 391] on button "Proceed to Summary" at bounding box center [207, 381] width 381 height 38
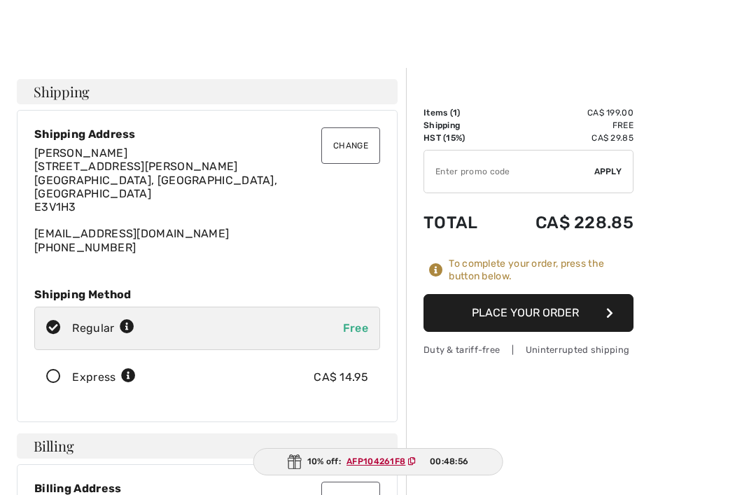
scroll to position [1, 0]
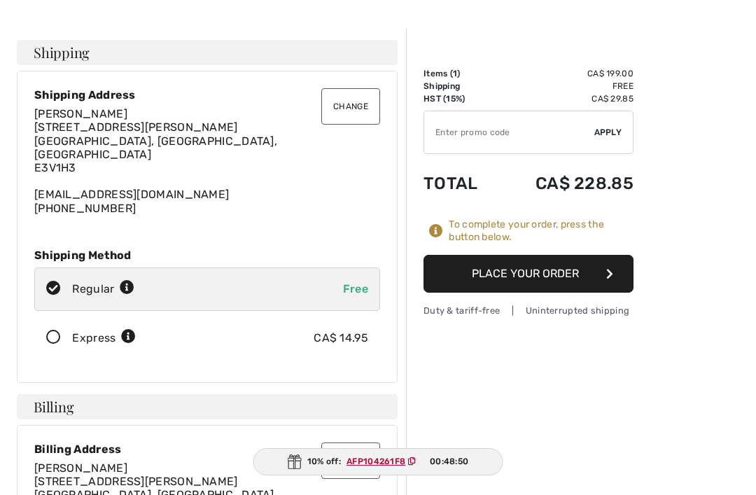
click at [495, 134] on input "TEXT" at bounding box center [509, 132] width 170 height 42
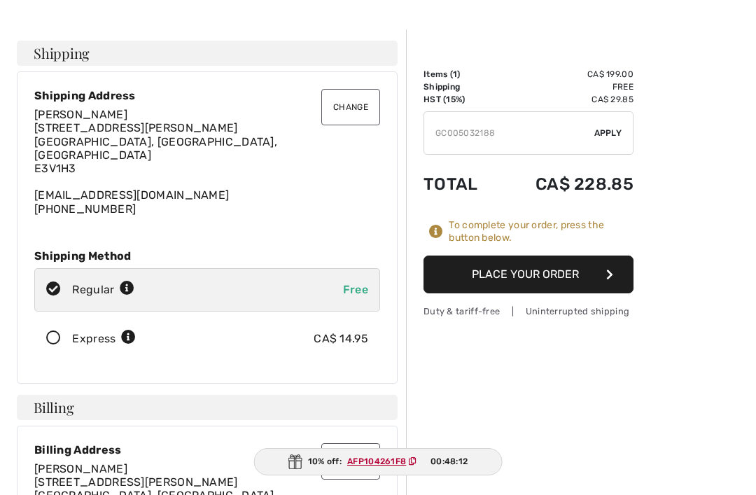
type input "GC005032188"
click at [609, 134] on span "Apply" at bounding box center [608, 133] width 28 height 13
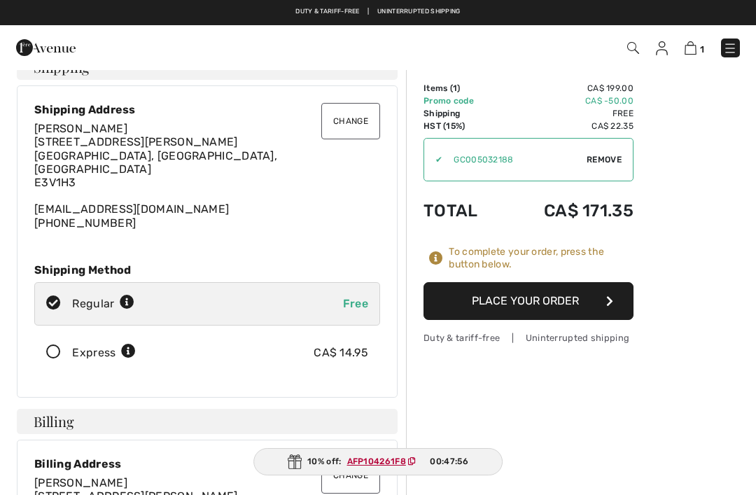
scroll to position [0, 0]
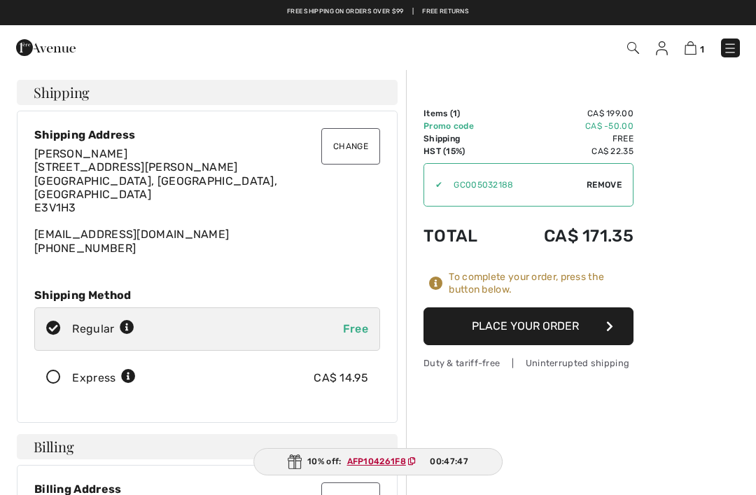
click at [581, 315] on button "Place Your Order" at bounding box center [528, 326] width 210 height 38
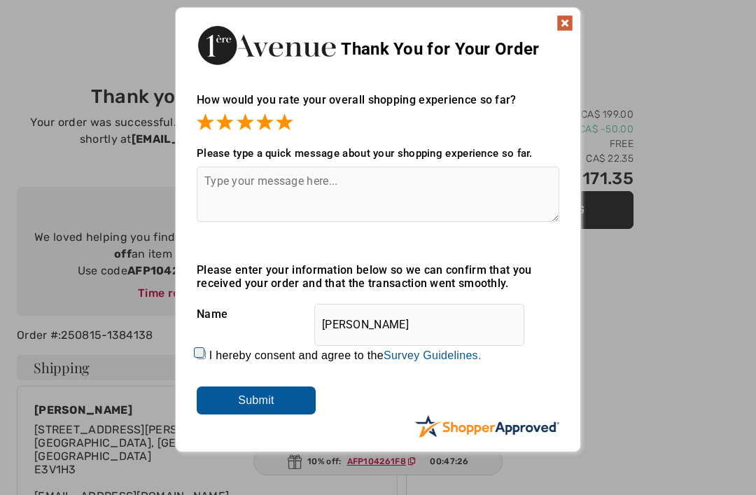
click at [563, 17] on img at bounding box center [564, 23] width 17 height 17
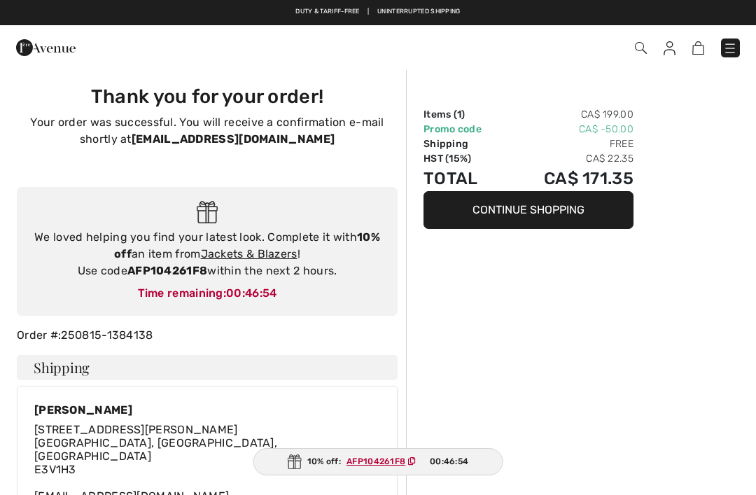
click at [672, 48] on img at bounding box center [669, 48] width 12 height 14
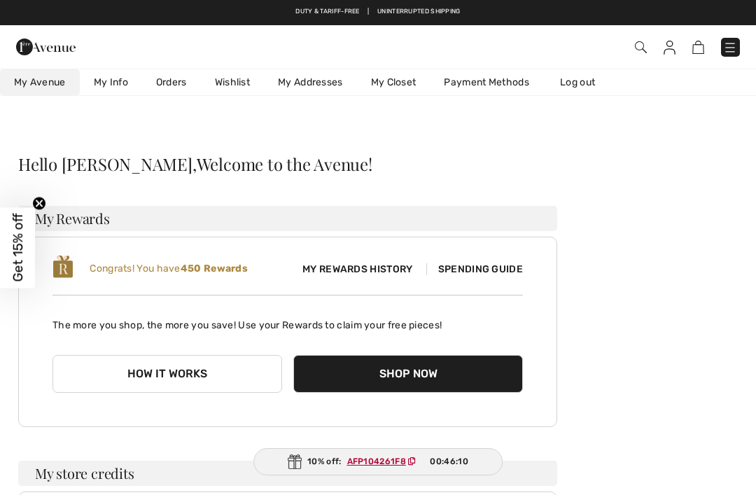
click at [593, 79] on link "Log out" at bounding box center [584, 82] width 77 height 26
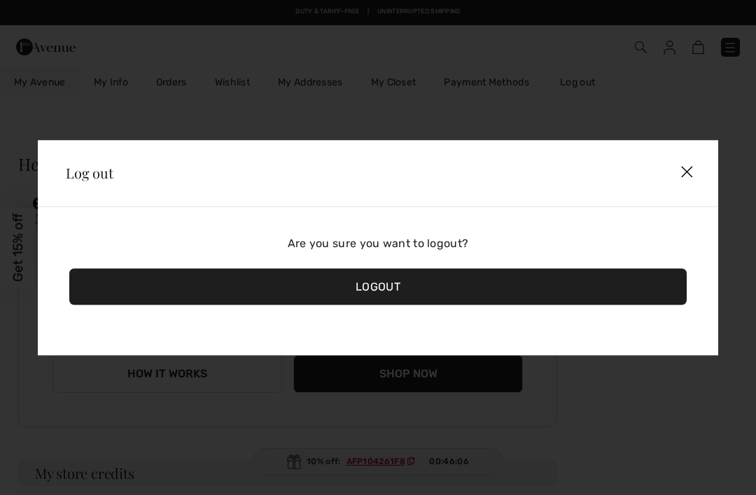
click at [690, 169] on img at bounding box center [686, 172] width 41 height 42
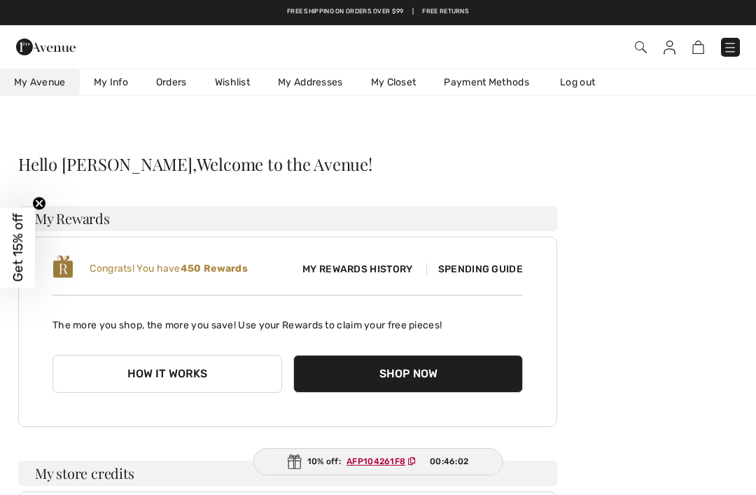
click at [584, 81] on link "Log out" at bounding box center [584, 82] width 77 height 26
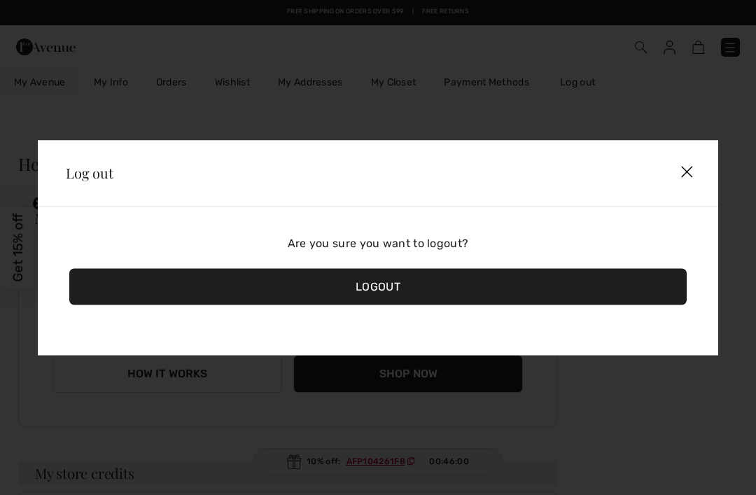
click at [383, 285] on div "Logout" at bounding box center [377, 286] width 617 height 36
